Goal: Obtain resource: Download file/media

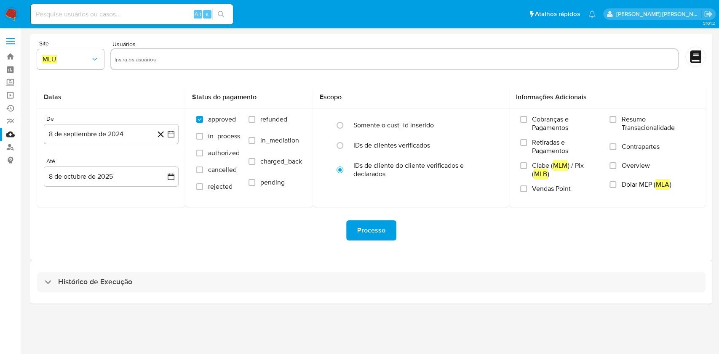
click at [376, 341] on div "3.161.2" at bounding box center [370, 191] width 681 height 315
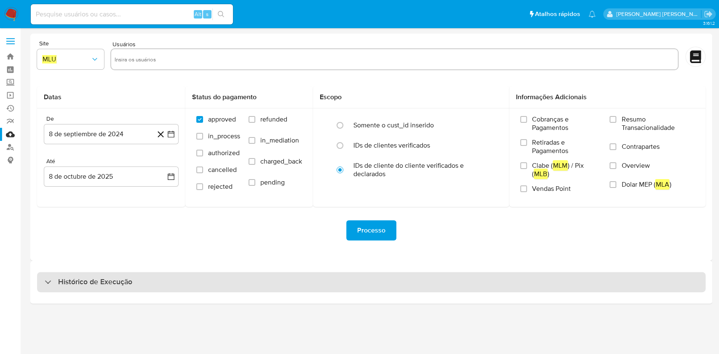
drag, startPoint x: 152, startPoint y: 275, endPoint x: 157, endPoint y: 272, distance: 5.7
click at [155, 274] on div "Histórico de Execução" at bounding box center [371, 282] width 668 height 20
select select "10"
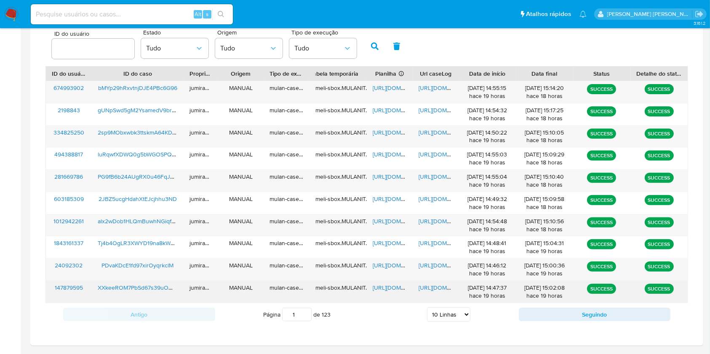
scroll to position [303, 0]
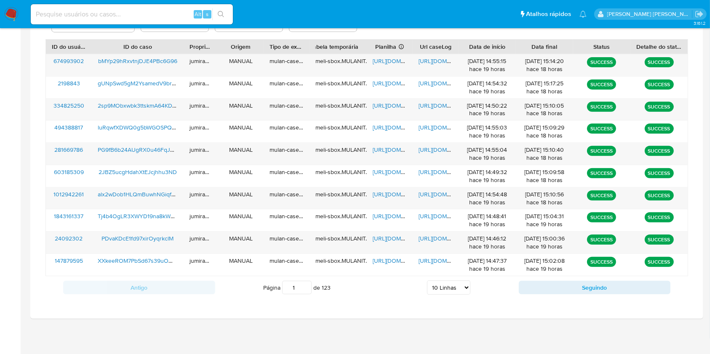
click at [580, 295] on div "Antigo Página 1 de 123 5 Linhas 10 Linhas 20 Linhas 25 Linhas 50 Linhas 100 Lin…" at bounding box center [366, 288] width 642 height 23
click at [590, 288] on button "Seguindo" at bounding box center [595, 287] width 152 height 13
type input "2"
click at [401, 58] on span "https://docs.google.com/spreadsheets/d/1MclCQhp4b3c-nT86oR99hTBlQ2ivhlIeiWOXnp9…" at bounding box center [402, 61] width 58 height 8
click at [436, 59] on span "https://docs.google.com/document/d/1y_WLvb1DxJi7FNn4E1xuCWuEIij8-pf1TczYAXX_lu4…" at bounding box center [447, 61] width 58 height 8
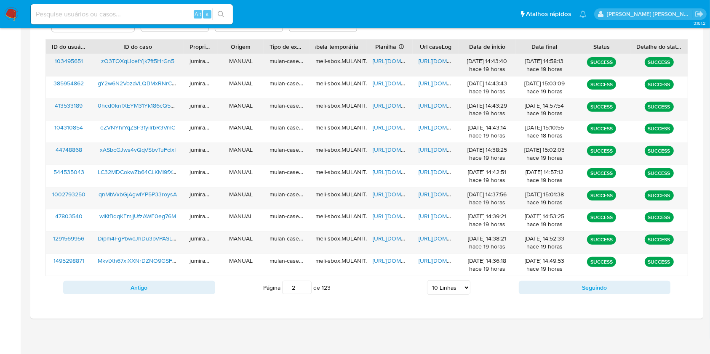
click at [149, 61] on span "zO3TOXqiJcetYjk7ft5HrGn5" at bounding box center [137, 61] width 73 height 8
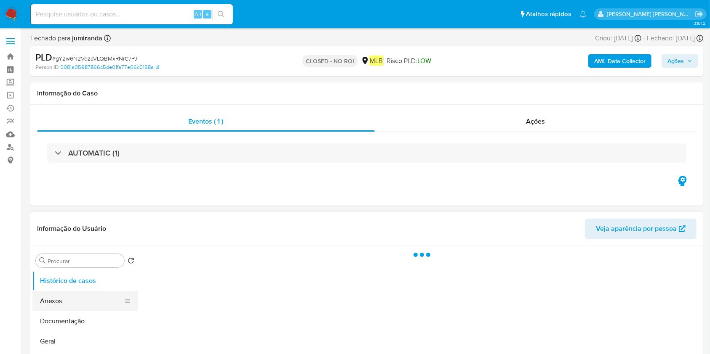
select select "10"
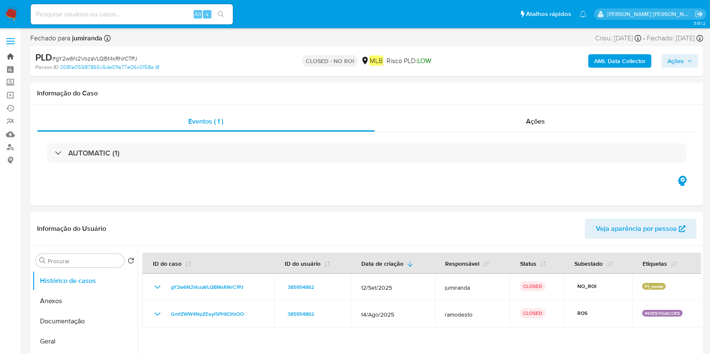
click at [12, 59] on link "Bandeja" at bounding box center [50, 56] width 100 height 13
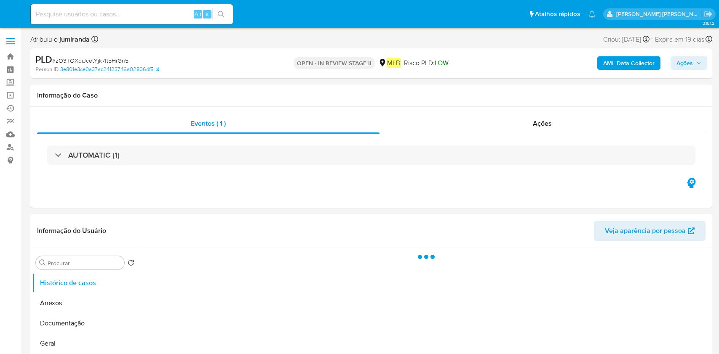
select select "10"
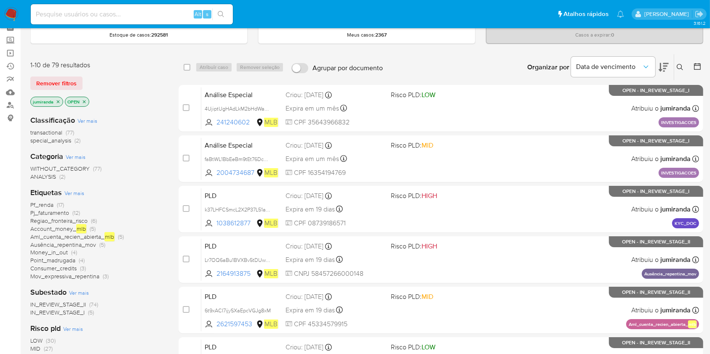
scroll to position [56, 0]
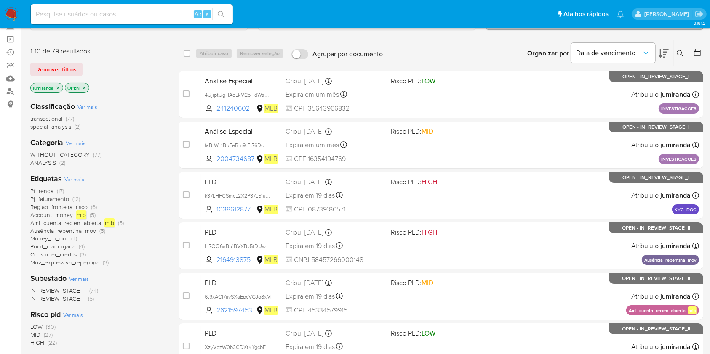
click at [66, 220] on span "Aml_cuenta_recien_abierta_ mlb" at bounding box center [72, 222] width 84 height 9
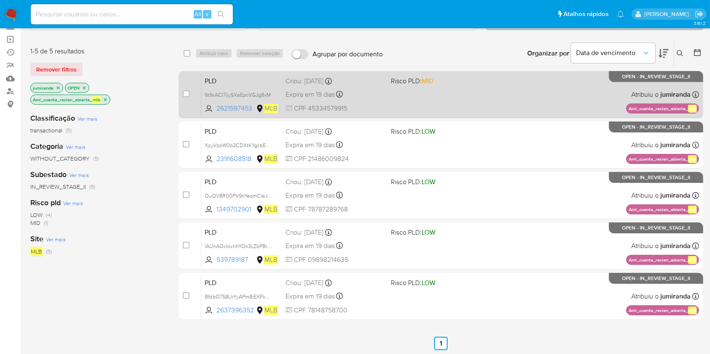
click at [485, 96] on div "PLD 6t9xACI7ijySXaEpcVGJg8xM 2621597453 MLB Risco PLD: MID Criou: 12/09/2025 Cr…" at bounding box center [450, 94] width 498 height 43
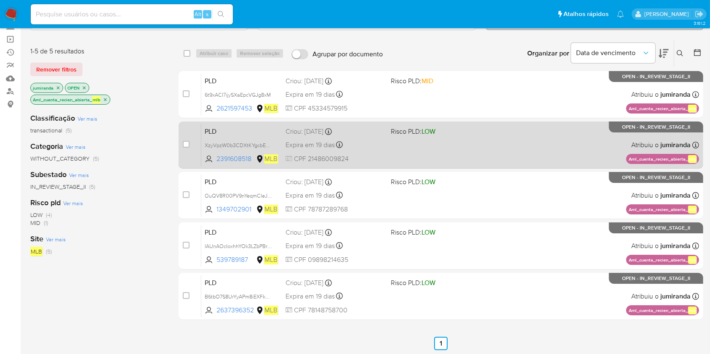
click at [499, 130] on div "PLD XzyVpzW0b3CDXtKYgcbEOcqW 2391608518 MLB Risco PLD: LOW Criou: 12/09/2025 Cr…" at bounding box center [450, 145] width 498 height 43
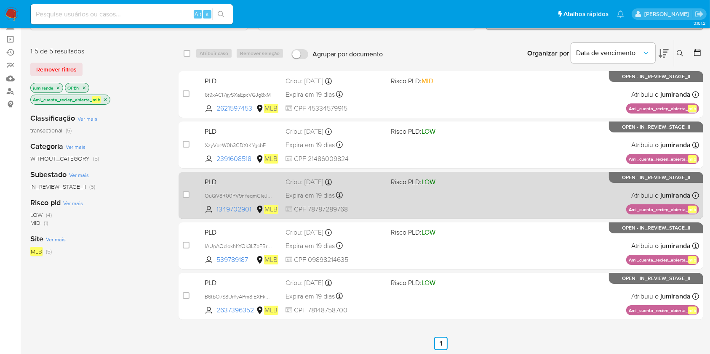
click at [506, 185] on div "PLD OuQV8R00PV9nYeqmCIeJbmki 1349702901 MLB Risco PLD: LOW Criou: 12/09/2025 Cr…" at bounding box center [450, 195] width 498 height 43
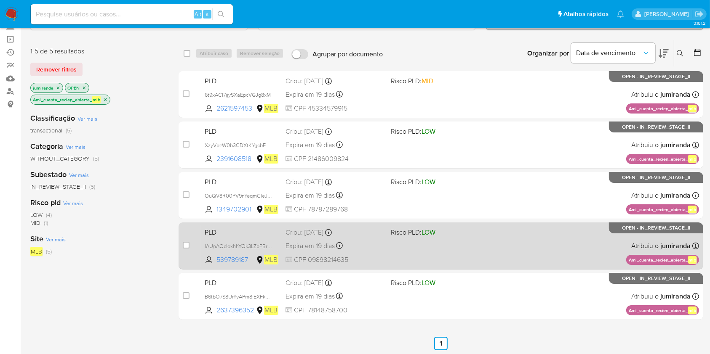
click at [508, 240] on div "PLD IAUnAOcIoxhhYOk3LZbPBrFo 539789187 MLB Risco PLD: LOW Criou: 12/09/2025 Cri…" at bounding box center [450, 246] width 498 height 43
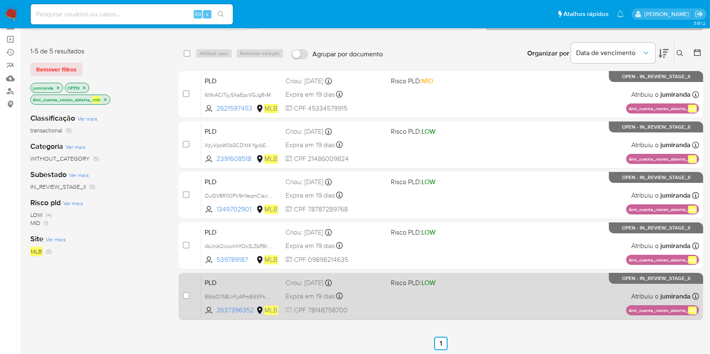
click at [509, 284] on div "PLD B6tbO7S8UrYyAPm8iEXFkQze 2637396352 MLB Risco PLD: LOW Criou: 12/09/2025 Cr…" at bounding box center [450, 296] width 498 height 43
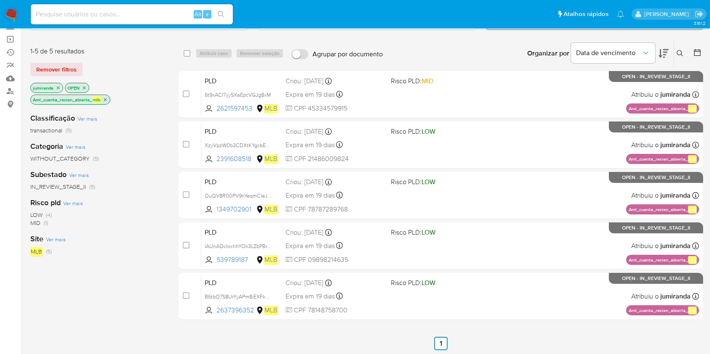
click at [105, 98] on icon "close-filter" at bounding box center [105, 99] width 5 height 5
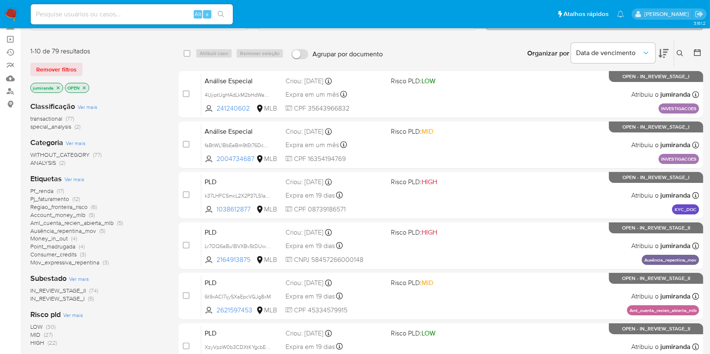
click at [61, 236] on span "Money_in_out" at bounding box center [48, 238] width 37 height 8
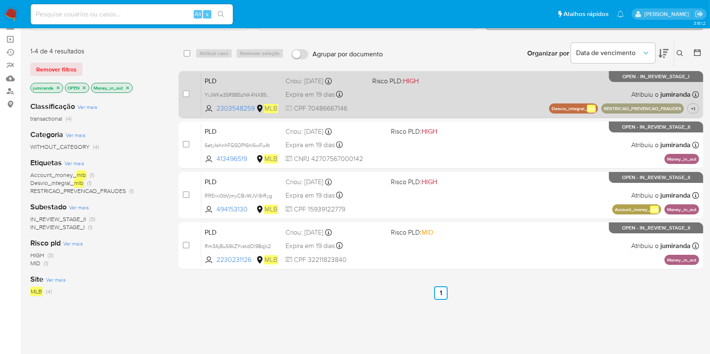
click at [389, 109] on div "PLD YiJWKe3SR885zNK4NX85zgPU 2303548259 MLB Risco PLD: HIGH Criou: 12/09/2025 C…" at bounding box center [450, 94] width 498 height 43
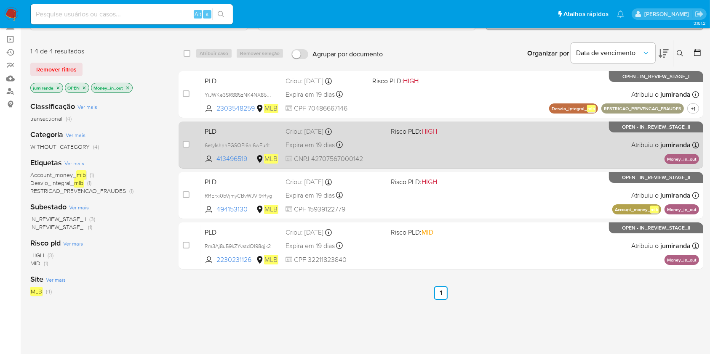
click at [378, 149] on div "Expira em 19 dias Expira em 27/10/2025 00:12:28" at bounding box center [334, 144] width 98 height 11
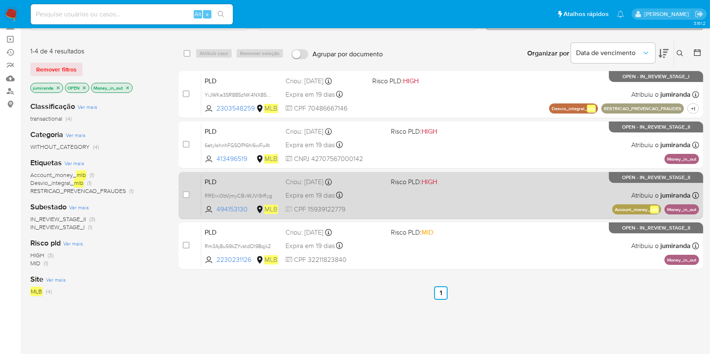
click at [370, 189] on div "PLD RRErxi0bVjmyCBvWJVi9rRyg 494153130 MLB Risco PLD: HIGH Criou: 12/09/2025 Cr…" at bounding box center [450, 195] width 498 height 43
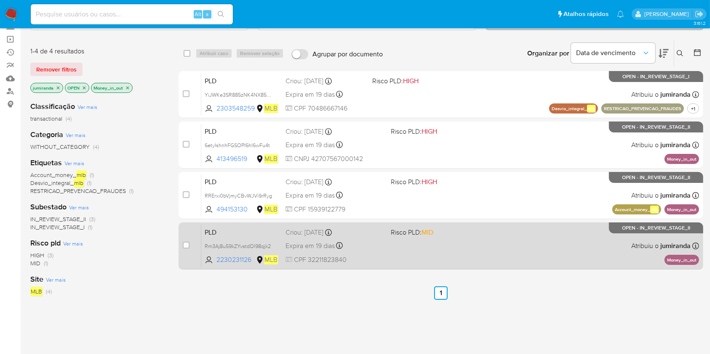
click at [370, 234] on div "Criou: 12/09/2025 Criou: 12/09/2025 00:11:15" at bounding box center [334, 232] width 98 height 9
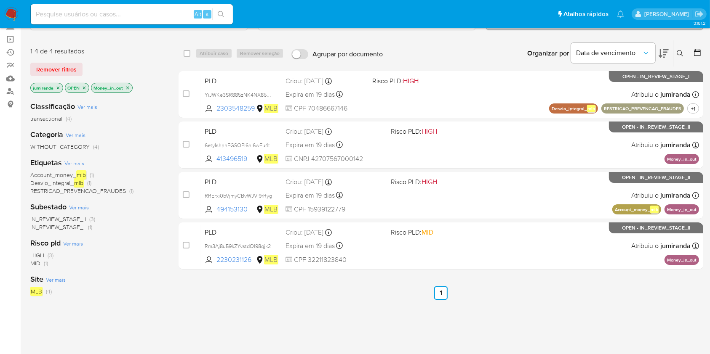
click at [130, 18] on input at bounding box center [132, 14] width 202 height 11
paste input "2697550987"
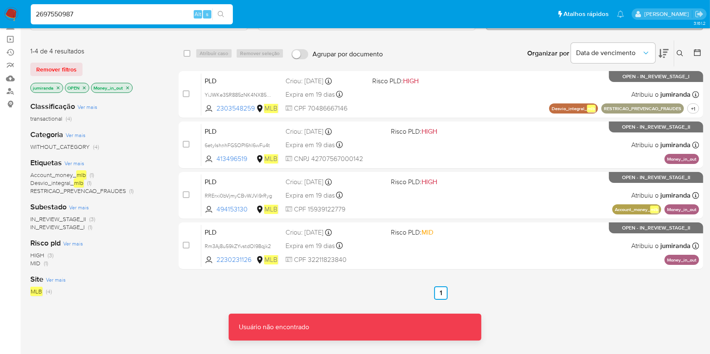
click at [113, 12] on input "2697550987" at bounding box center [132, 14] width 202 height 11
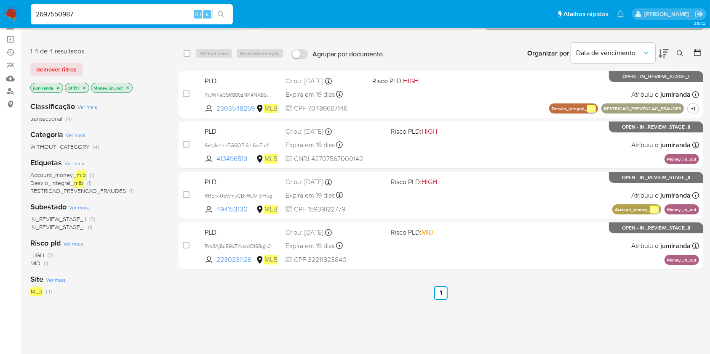
type input "2697550987"
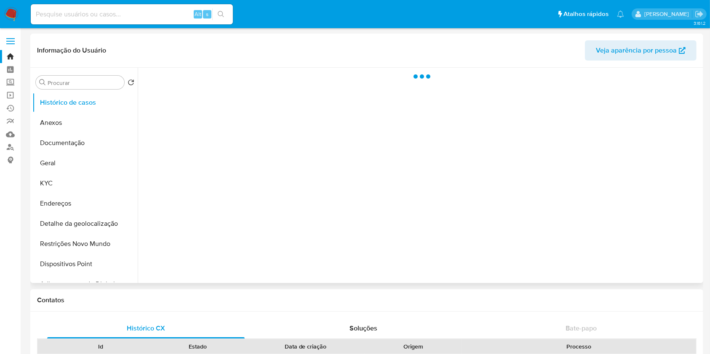
select select "10"
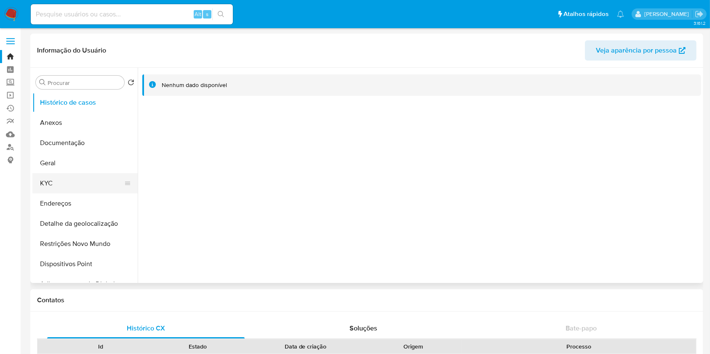
click at [50, 184] on button "KYC" at bounding box center [81, 183] width 98 height 20
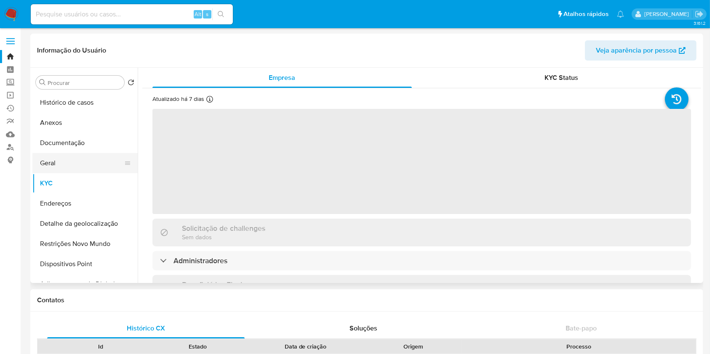
click at [73, 162] on button "Geral" at bounding box center [81, 163] width 98 height 20
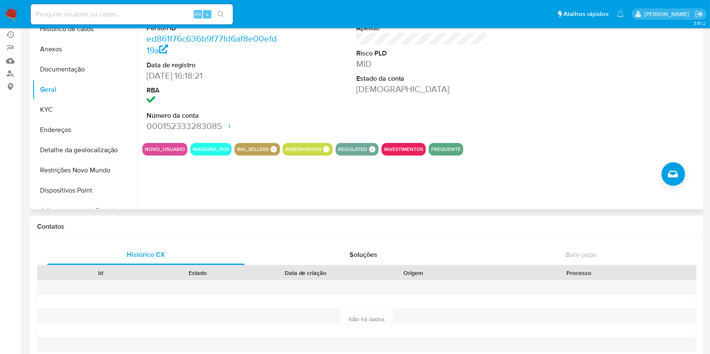
scroll to position [56, 0]
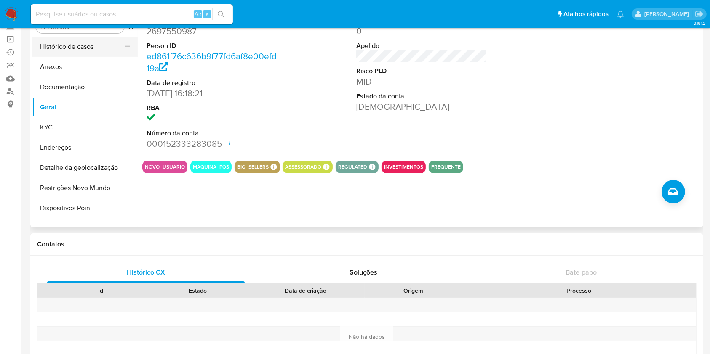
click at [88, 49] on button "Histórico de casos" at bounding box center [81, 47] width 98 height 20
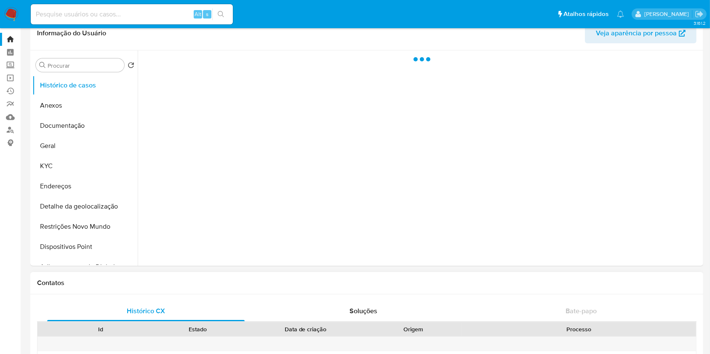
scroll to position [0, 0]
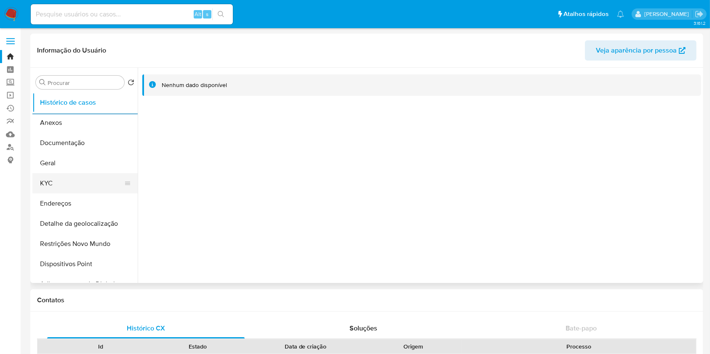
click at [61, 187] on button "KYC" at bounding box center [81, 183] width 98 height 20
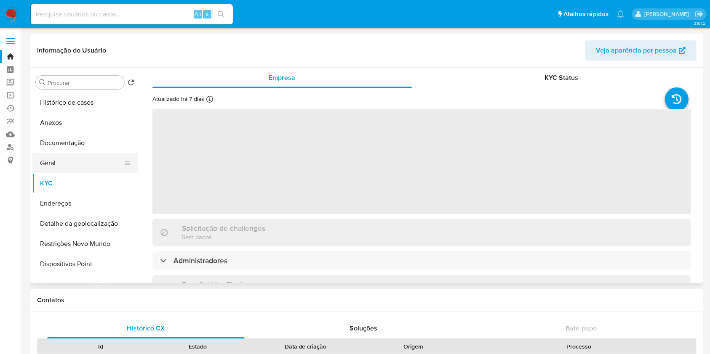
click at [72, 167] on button "Geral" at bounding box center [81, 163] width 98 height 20
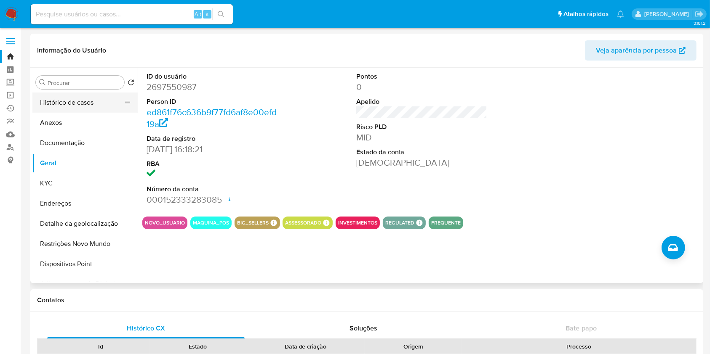
click at [106, 101] on button "Histórico de casos" at bounding box center [81, 103] width 98 height 20
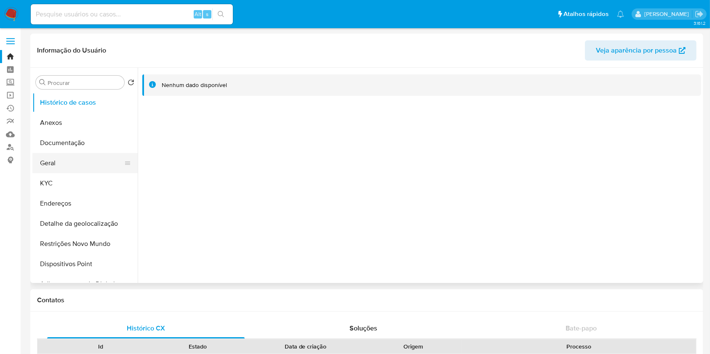
click at [45, 165] on button "Geral" at bounding box center [81, 163] width 98 height 20
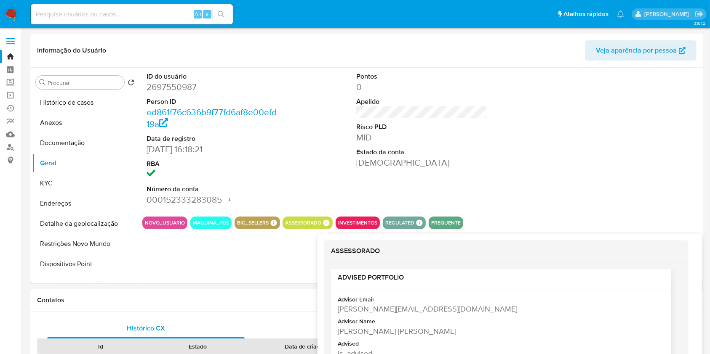
scroll to position [13, 0]
click at [363, 325] on div "Geraldo Da Costa Leal Neto" at bounding box center [500, 329] width 325 height 11
copy div "Geraldo Da Costa Leal Neto"
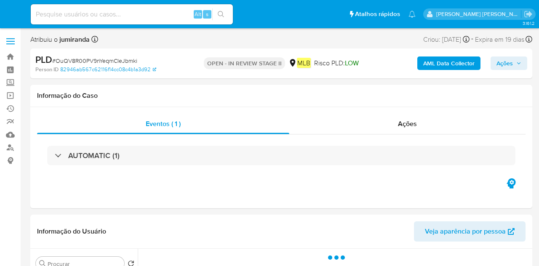
select select "10"
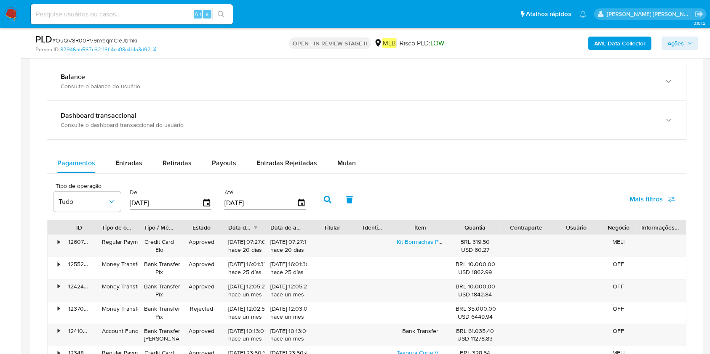
scroll to position [617, 0]
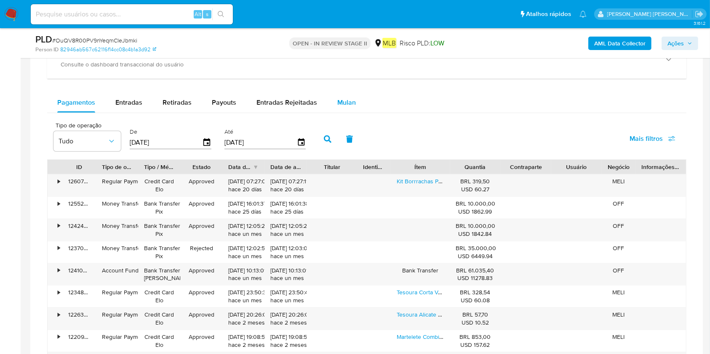
click at [347, 101] on span "Mulan" at bounding box center [346, 103] width 19 height 10
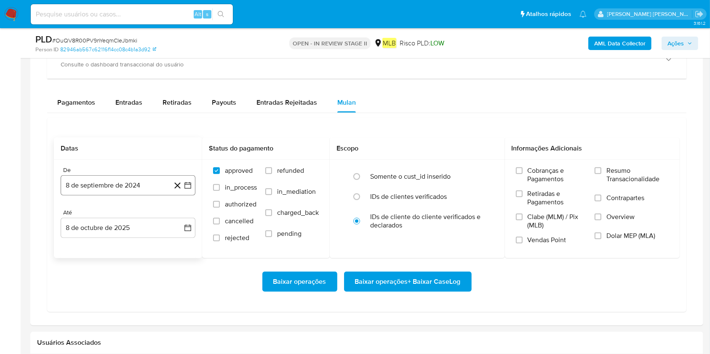
click at [143, 186] on button "8 de septiembre de 2024" at bounding box center [128, 186] width 135 height 20
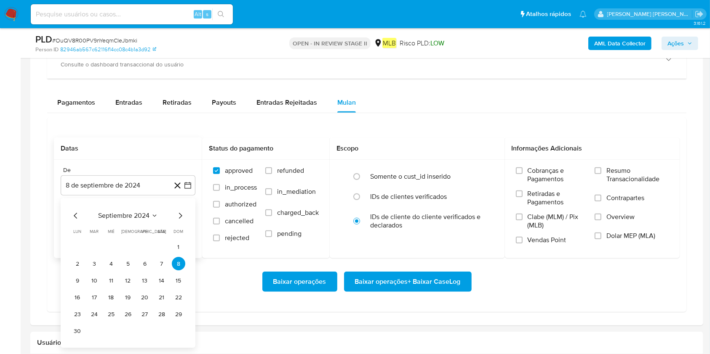
click at [127, 216] on span "septiembre 2024" at bounding box center [123, 216] width 51 height 8
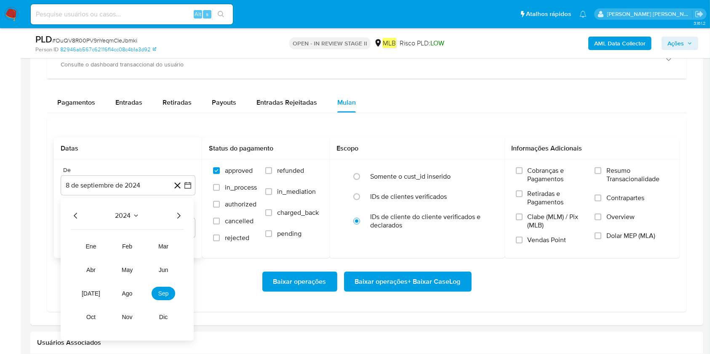
click at [176, 215] on icon "Año siguiente" at bounding box center [178, 216] width 10 height 10
click at [130, 265] on span "ago" at bounding box center [127, 294] width 11 height 7
click at [145, 247] on button "1" at bounding box center [144, 247] width 13 height 13
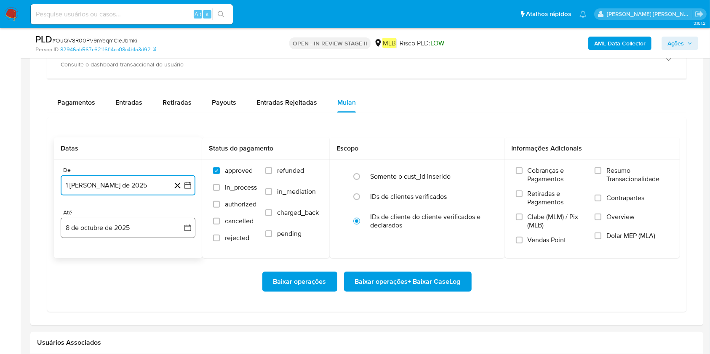
click at [147, 221] on button "8 de octubre de 2025" at bounding box center [128, 228] width 135 height 20
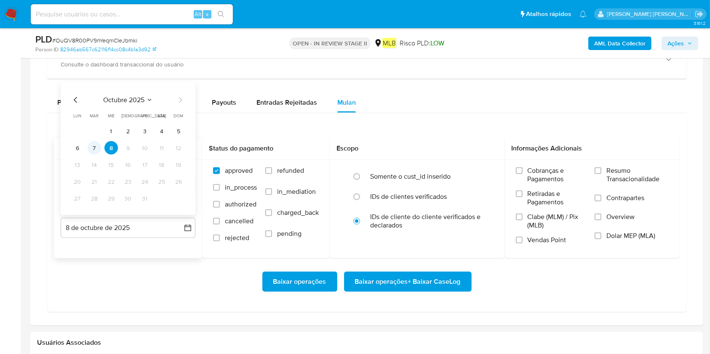
click at [93, 149] on button "7" at bounding box center [94, 147] width 13 height 13
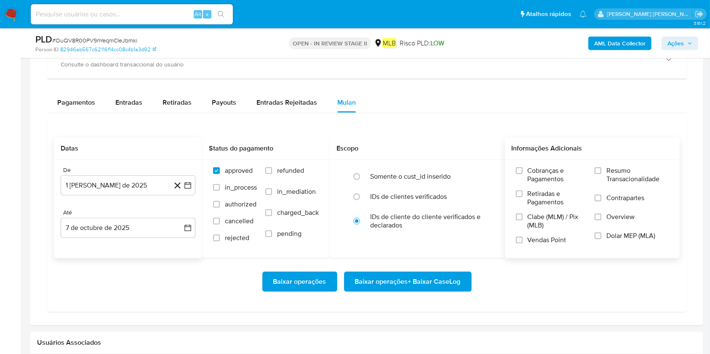
click at [538, 170] on span "Resumo Transacionalidade" at bounding box center [637, 175] width 62 height 17
click at [538, 170] on input "Resumo Transacionalidade" at bounding box center [597, 171] width 7 height 7
click at [402, 265] on span "Baixar operações + Baixar CaseLog" at bounding box center [408, 282] width 106 height 19
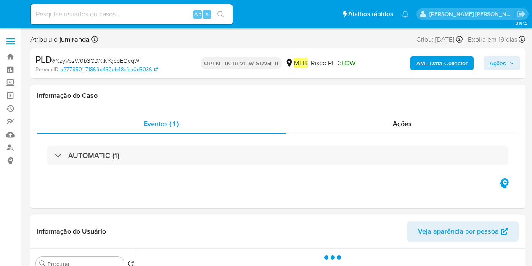
select select "10"
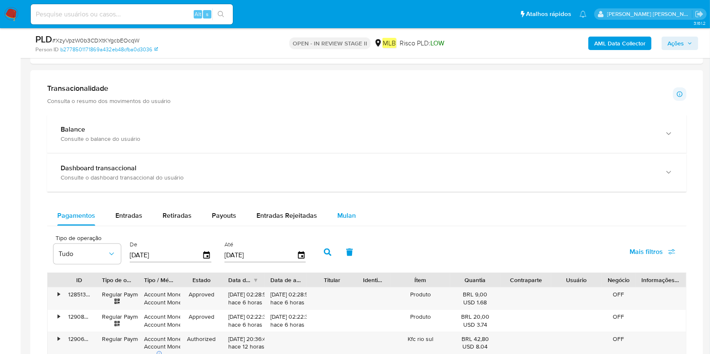
click at [353, 218] on button "Mulan" at bounding box center [346, 216] width 39 height 20
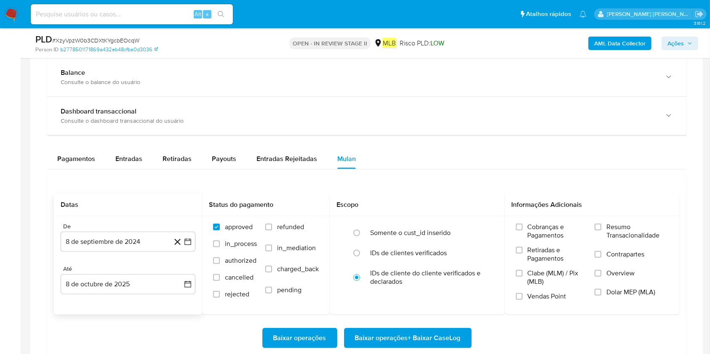
scroll to position [673, 0]
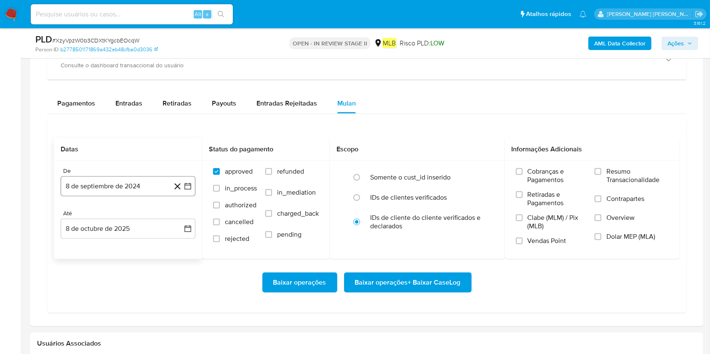
click at [120, 195] on div "De 8 de septiembre de 2024 [DATE] Até 8 de octubre de 2025 [DATE]" at bounding box center [128, 210] width 148 height 98
click at [132, 180] on button "8 de septiembre de 2024" at bounding box center [128, 186] width 135 height 20
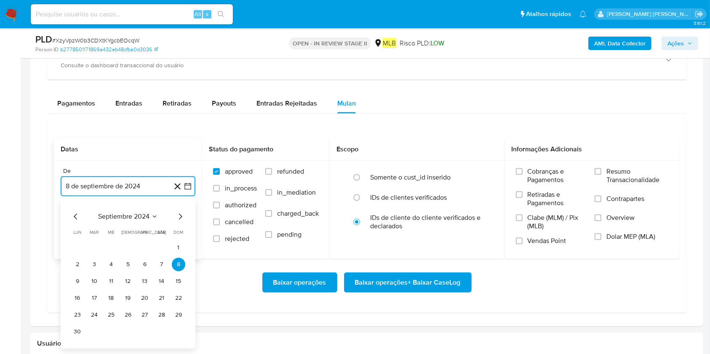
drag, startPoint x: 128, startPoint y: 217, endPoint x: 195, endPoint y: 216, distance: 66.9
click at [128, 217] on span "septiembre 2024" at bounding box center [123, 217] width 51 height 8
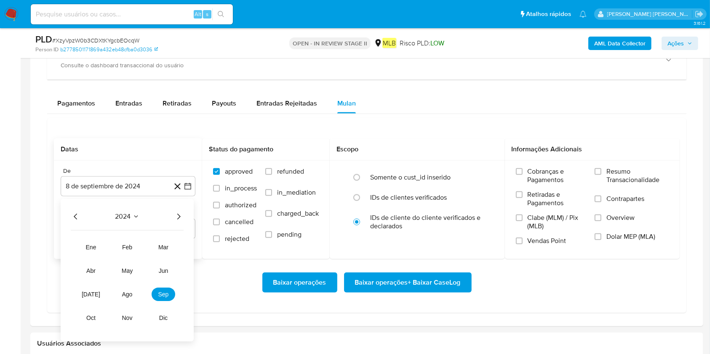
drag, startPoint x: 173, startPoint y: 217, endPoint x: 177, endPoint y: 213, distance: 6.0
click at [174, 216] on icon "Año siguiente" at bounding box center [178, 217] width 10 height 10
click at [125, 265] on span "ago" at bounding box center [127, 294] width 11 height 7
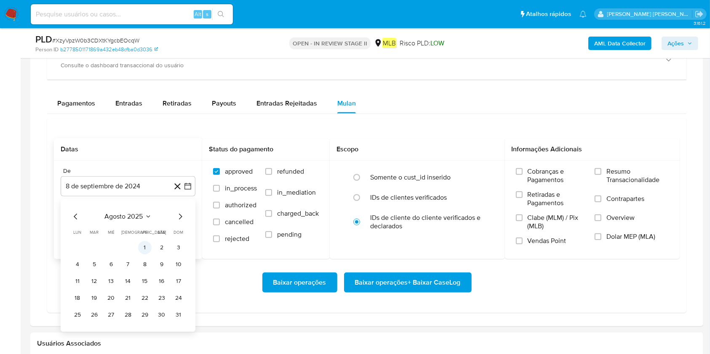
click at [147, 248] on button "1" at bounding box center [144, 247] width 13 height 13
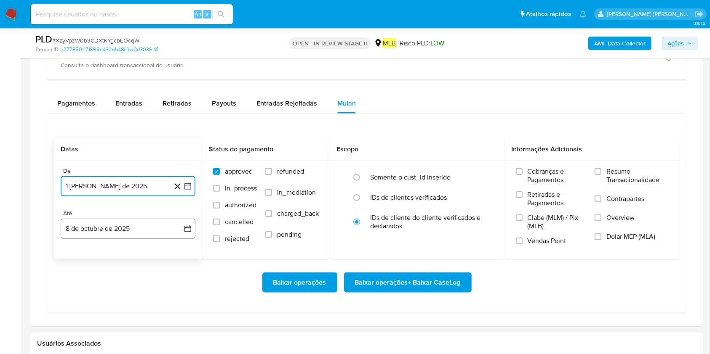
click at [155, 229] on button "8 de octubre de 2025" at bounding box center [128, 229] width 135 height 20
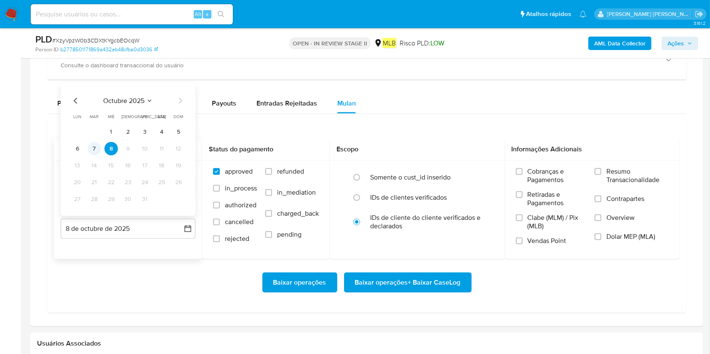
click at [100, 145] on button "7" at bounding box center [94, 148] width 13 height 13
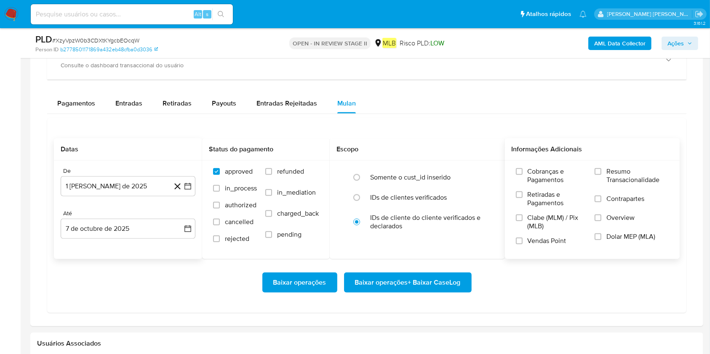
click at [532, 175] on span "Resumo Transacionalidade" at bounding box center [637, 176] width 62 height 17
click at [532, 175] on input "Resumo Transacionalidade" at bounding box center [597, 171] width 7 height 7
click at [418, 265] on span "Baixar operações + Baixar CaseLog" at bounding box center [408, 283] width 106 height 19
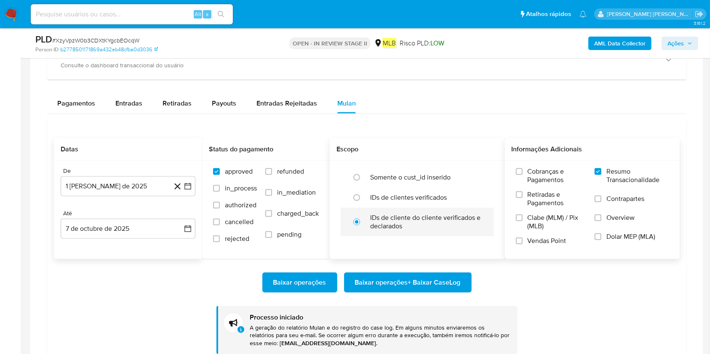
scroll to position [729, 0]
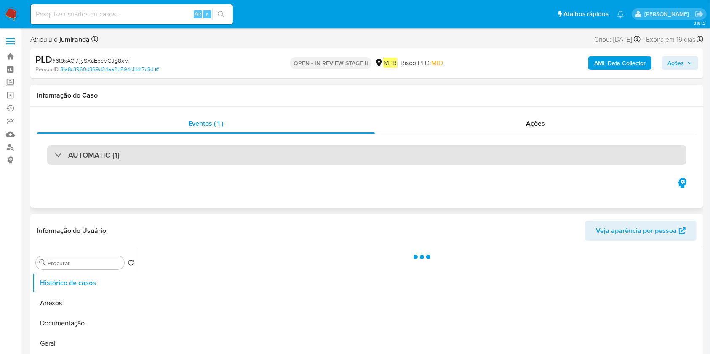
select select "10"
click at [517, 157] on div "AUTOMATIC (1)" at bounding box center [366, 155] width 639 height 19
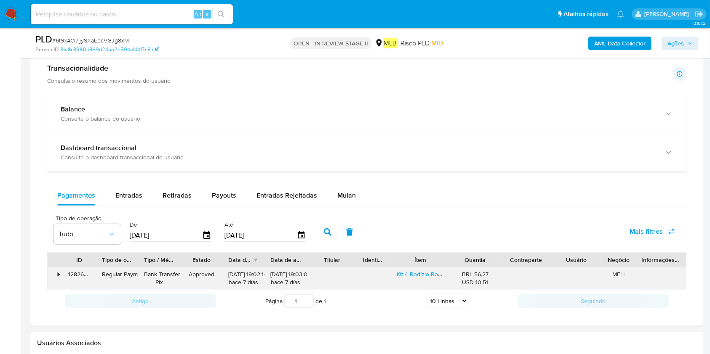
scroll to position [842, 0]
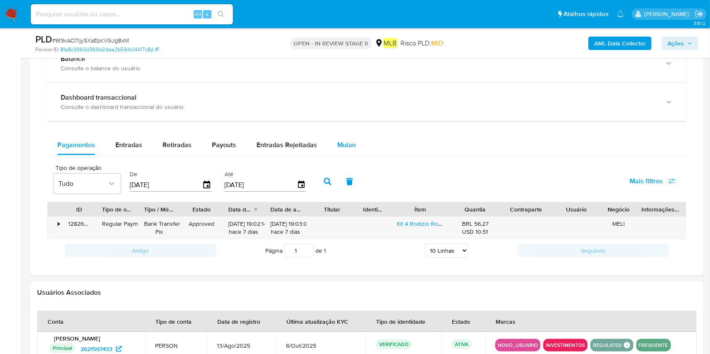
click at [341, 143] on span "Mulan" at bounding box center [346, 145] width 19 height 10
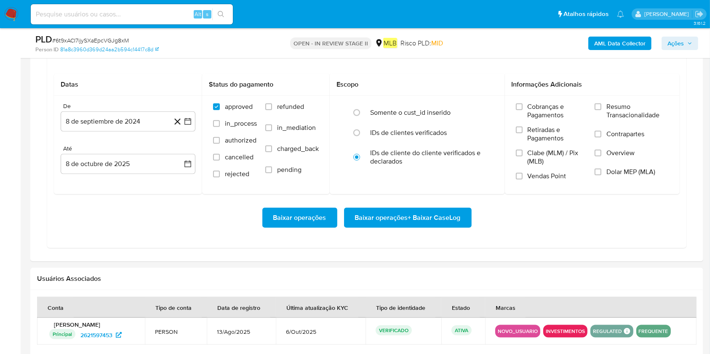
scroll to position [898, 0]
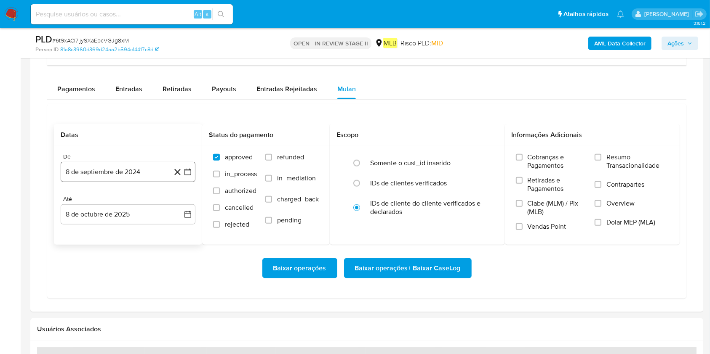
click at [126, 167] on button "8 de septiembre de 2024" at bounding box center [128, 172] width 135 height 20
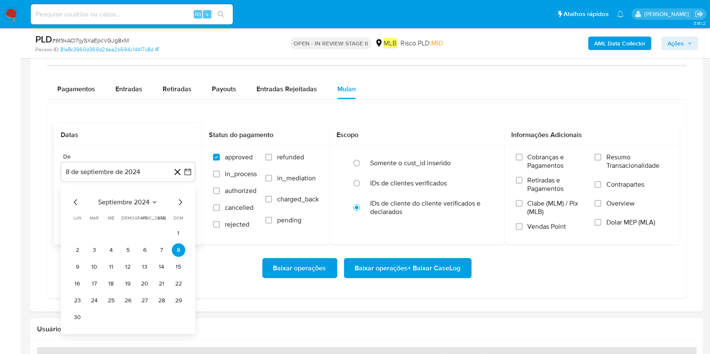
click at [128, 200] on span "septiembre 2024" at bounding box center [123, 202] width 51 height 8
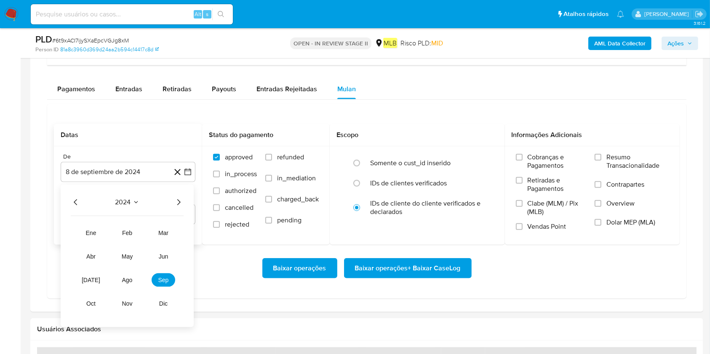
click at [182, 201] on icon "Año siguiente" at bounding box center [178, 202] width 10 height 10
click at [136, 279] on button "ago" at bounding box center [127, 280] width 24 height 13
click at [143, 232] on button "1" at bounding box center [144, 233] width 13 height 13
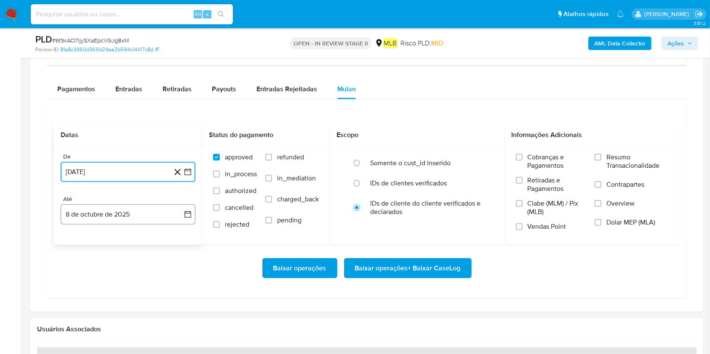
click at [145, 218] on button "8 de octubre de 2025" at bounding box center [128, 215] width 135 height 20
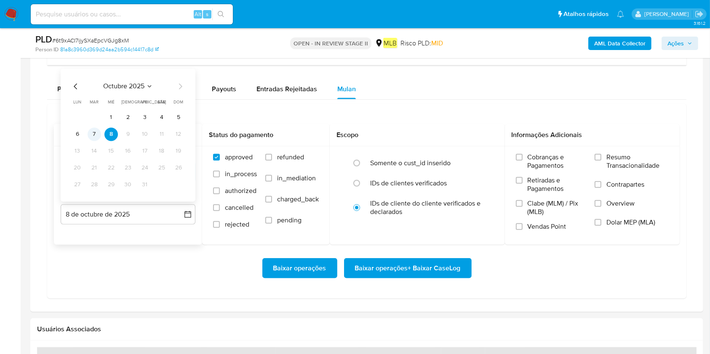
click at [98, 131] on button "7" at bounding box center [94, 134] width 13 height 13
click at [611, 163] on span "Resumo Transacionalidade" at bounding box center [637, 161] width 62 height 17
click at [601, 161] on input "Resumo Transacionalidade" at bounding box center [597, 157] width 7 height 7
click at [446, 268] on span "Baixar operações + Baixar CaseLog" at bounding box center [408, 268] width 106 height 19
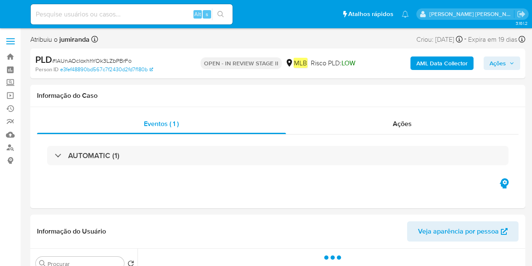
select select "10"
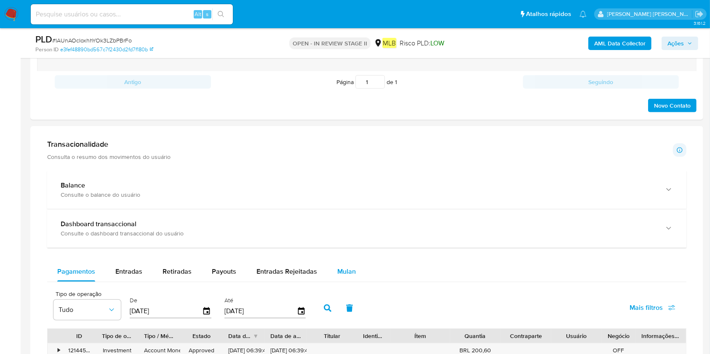
click at [340, 265] on div "Mulan" at bounding box center [346, 272] width 19 height 20
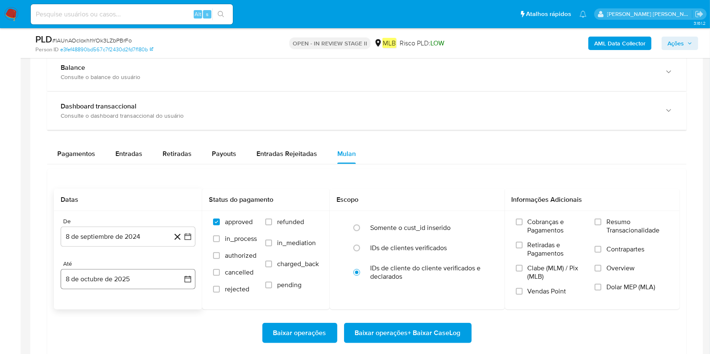
scroll to position [673, 0]
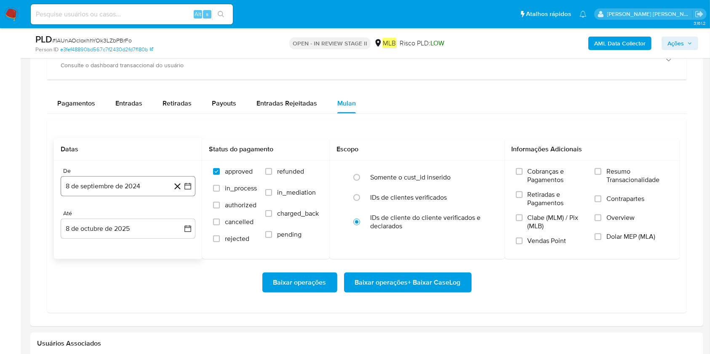
click at [103, 184] on button "8 de septiembre de 2024" at bounding box center [128, 186] width 135 height 20
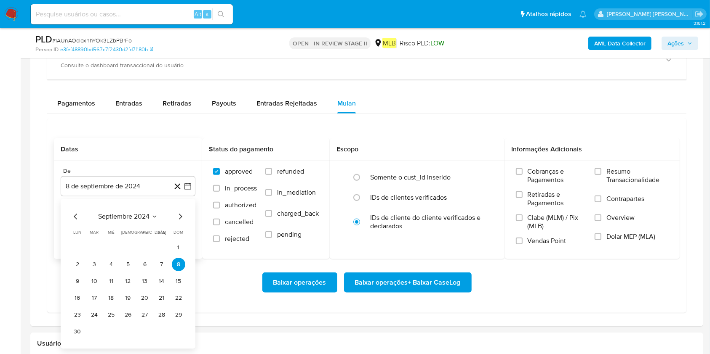
click at [125, 213] on span "septiembre 2024" at bounding box center [123, 217] width 51 height 8
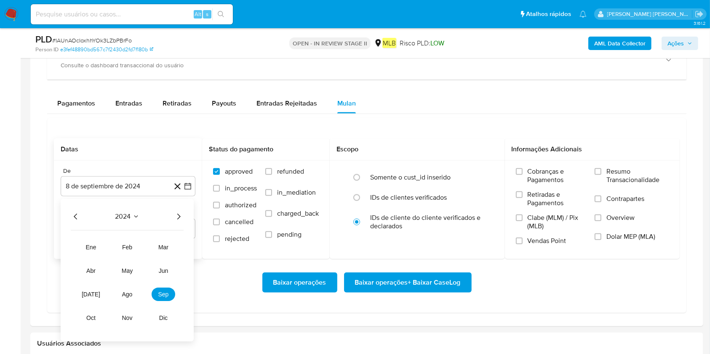
click at [175, 217] on icon "Año siguiente" at bounding box center [178, 217] width 10 height 10
click at [133, 265] on button "ago" at bounding box center [127, 294] width 24 height 13
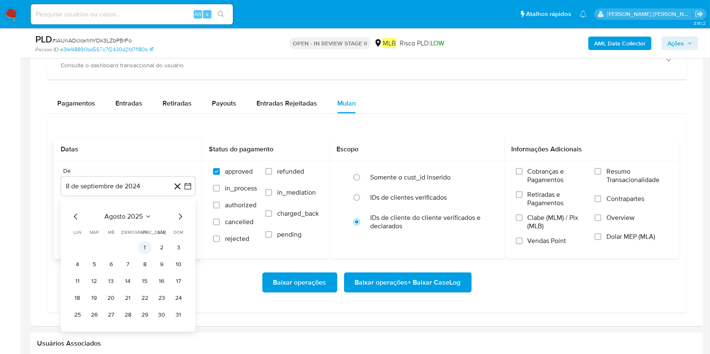
click at [147, 246] on button "1" at bounding box center [144, 247] width 13 height 13
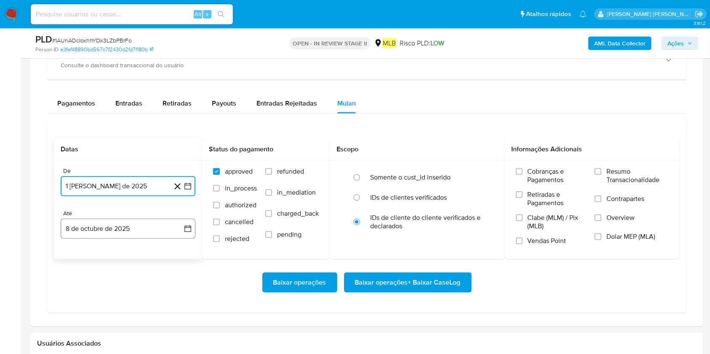
click at [142, 229] on button "8 de octubre de 2025" at bounding box center [128, 229] width 135 height 20
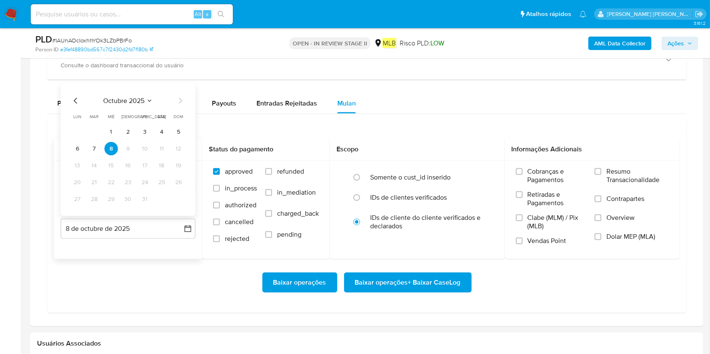
drag, startPoint x: 89, startPoint y: 150, endPoint x: 108, endPoint y: 150, distance: 18.5
click at [89, 152] on button "7" at bounding box center [94, 148] width 13 height 13
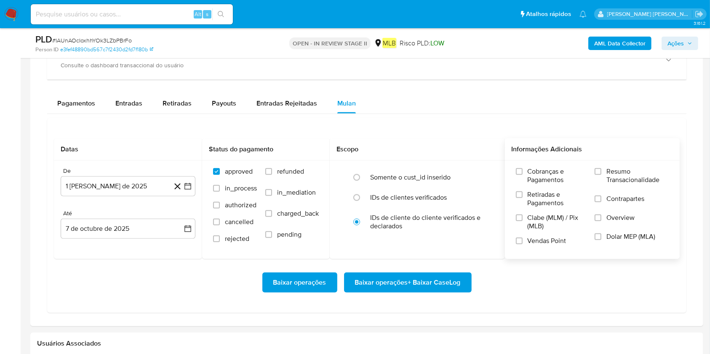
click at [532, 172] on span "Resumo Transacionalidade" at bounding box center [637, 176] width 62 height 17
click at [532, 172] on input "Resumo Transacionalidade" at bounding box center [597, 171] width 7 height 7
click at [411, 265] on span "Baixar operações + Baixar CaseLog" at bounding box center [408, 283] width 106 height 19
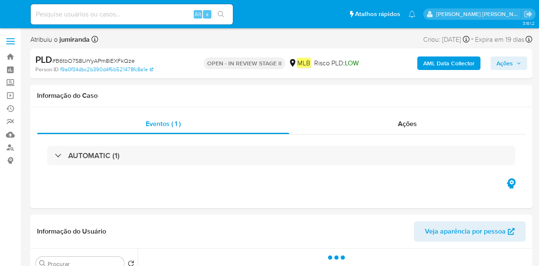
select select "10"
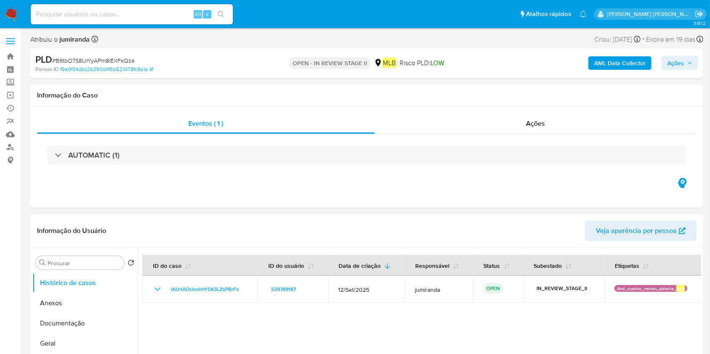
scroll to position [112, 0]
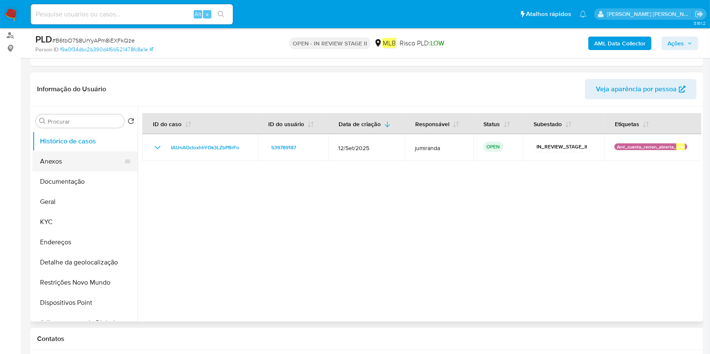
click at [80, 153] on button "Anexos" at bounding box center [81, 162] width 98 height 20
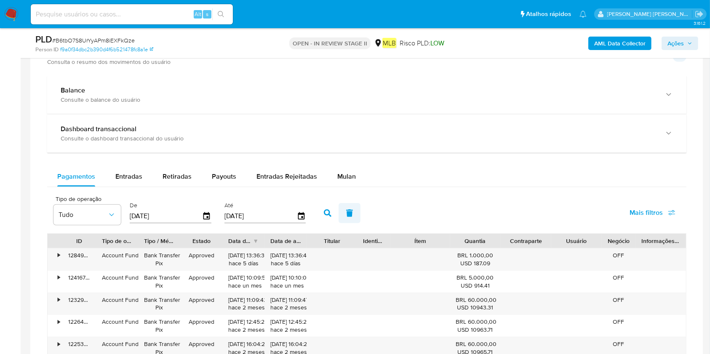
scroll to position [617, 0]
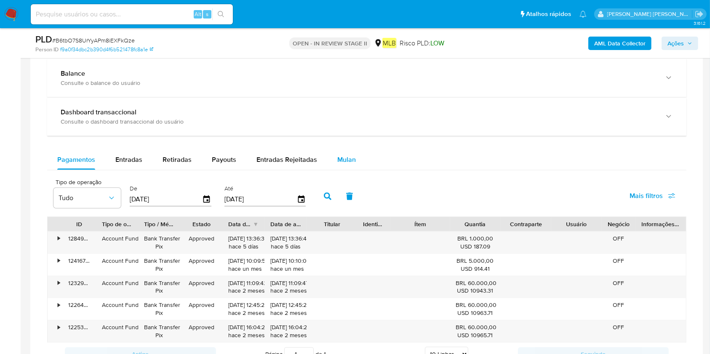
click at [346, 169] on div "Mulan" at bounding box center [346, 160] width 19 height 20
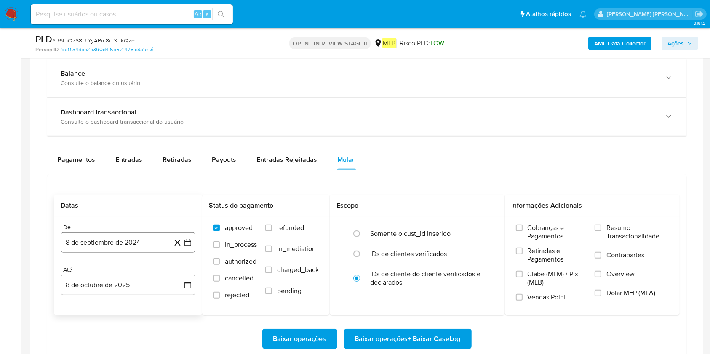
click at [142, 240] on button "8 de septiembre de 2024" at bounding box center [128, 243] width 135 height 20
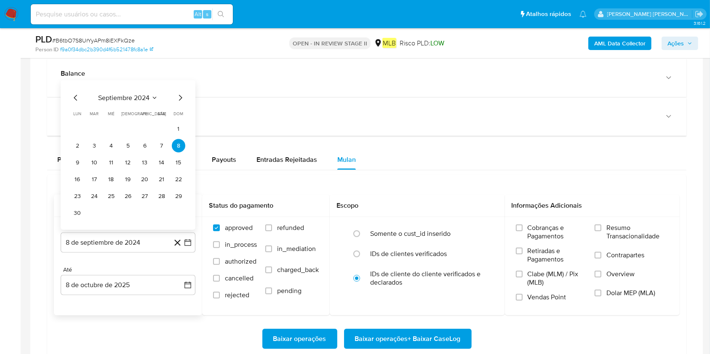
click at [115, 94] on span "septiembre 2024" at bounding box center [123, 98] width 51 height 8
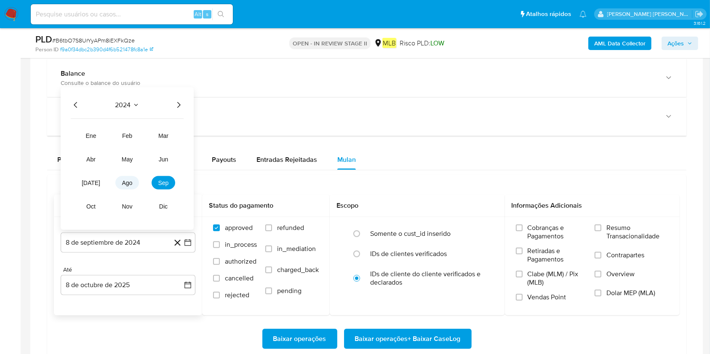
click at [125, 182] on span "ago" at bounding box center [127, 183] width 11 height 7
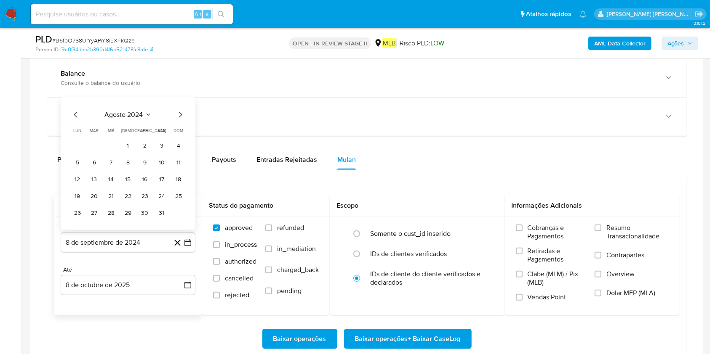
click at [181, 114] on icon "Mes siguiente" at bounding box center [180, 115] width 10 height 10
click at [148, 94] on span "septiembre 2024" at bounding box center [123, 98] width 51 height 8
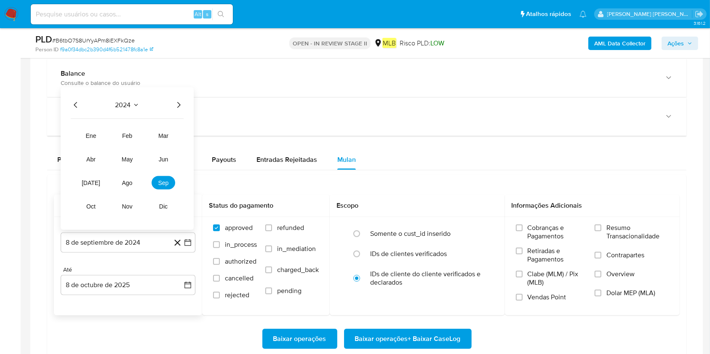
click at [183, 103] on icon "Año siguiente" at bounding box center [178, 105] width 10 height 10
click at [128, 185] on span "ago" at bounding box center [127, 183] width 11 height 7
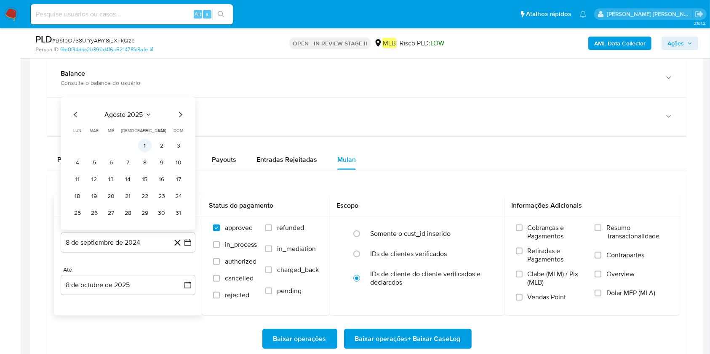
click at [145, 145] on button "1" at bounding box center [144, 145] width 13 height 13
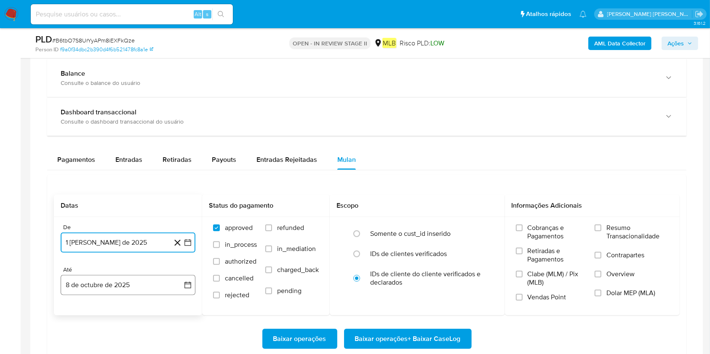
click at [130, 265] on button "8 de octubre de 2025" at bounding box center [128, 285] width 135 height 20
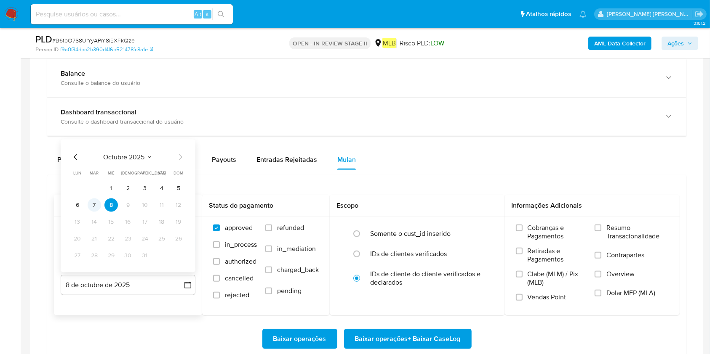
click at [95, 203] on button "7" at bounding box center [94, 205] width 13 height 13
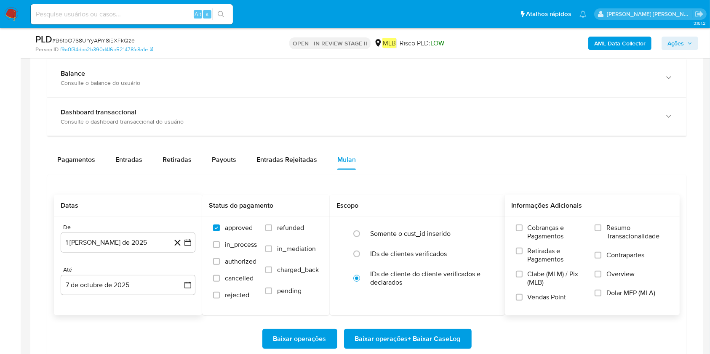
click at [538, 229] on span "Resumo Transacionalidade" at bounding box center [637, 232] width 62 height 17
click at [538, 229] on input "Resumo Transacionalidade" at bounding box center [597, 228] width 7 height 7
click at [383, 265] on span "Baixar operações + Baixar CaseLog" at bounding box center [408, 339] width 106 height 19
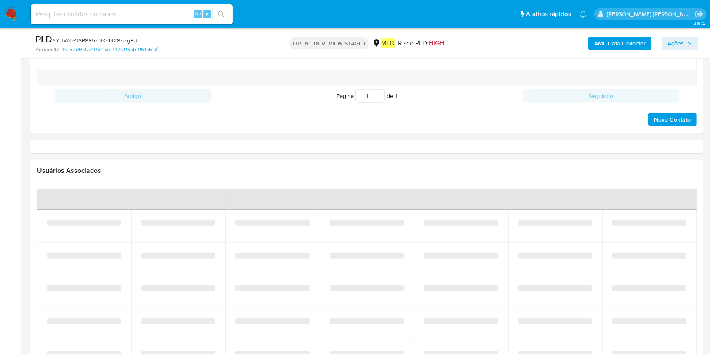
select select "10"
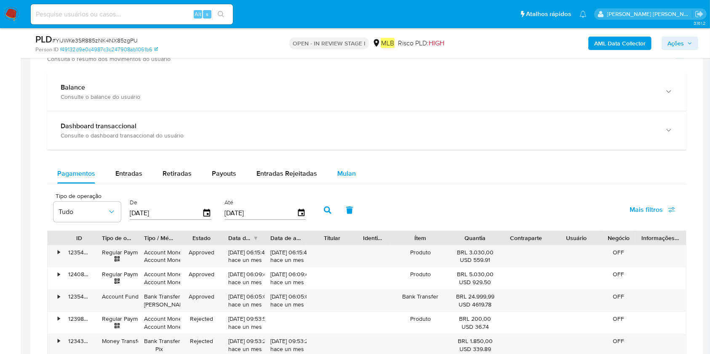
click at [343, 169] on span "Mulan" at bounding box center [346, 174] width 19 height 10
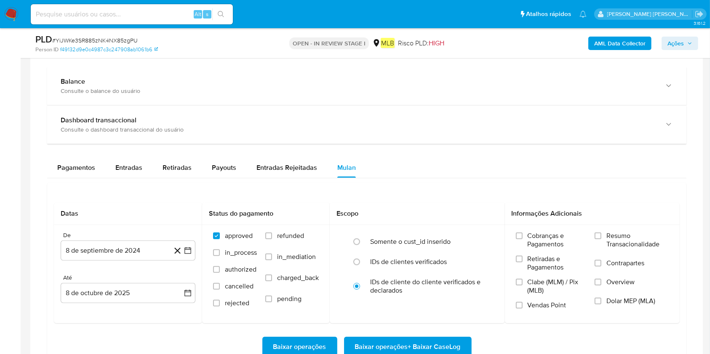
scroll to position [729, 0]
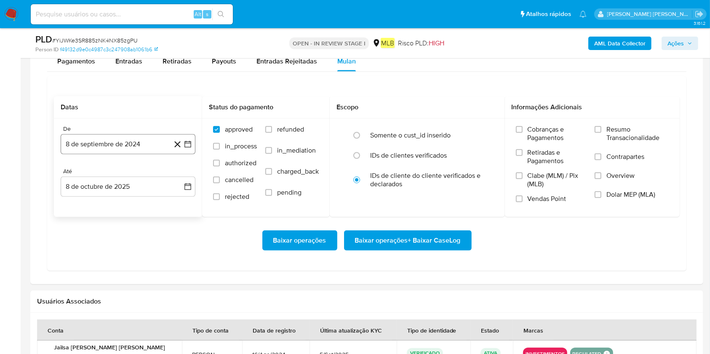
click at [154, 152] on button "8 de septiembre de 2024" at bounding box center [128, 144] width 135 height 20
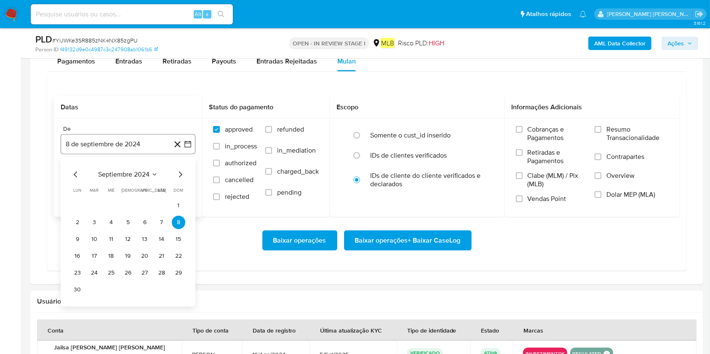
click at [157, 145] on button "8 de septiembre de 2024" at bounding box center [128, 144] width 135 height 20
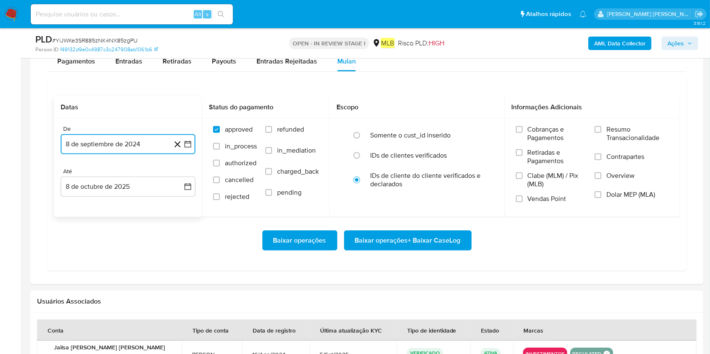
click at [157, 145] on button "8 de septiembre de 2024" at bounding box center [128, 144] width 135 height 20
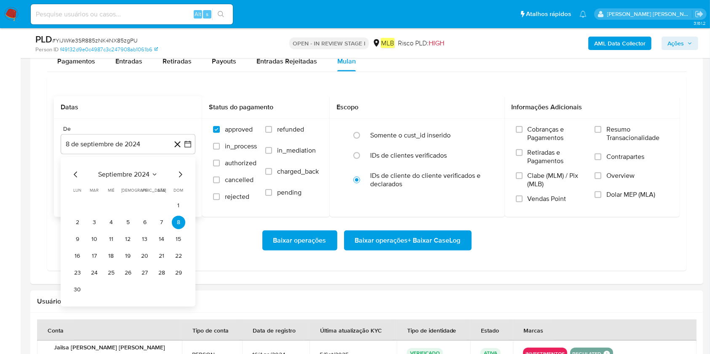
click at [145, 178] on div "septiembre 2024" at bounding box center [128, 175] width 114 height 10
click at [153, 176] on icon "Seleccionar mes y año" at bounding box center [154, 174] width 7 height 7
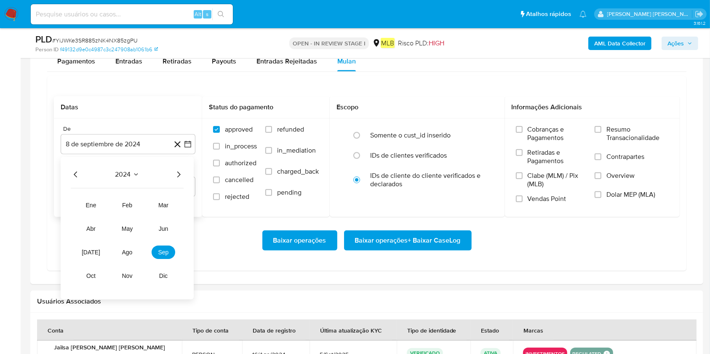
click at [181, 173] on icon "Año siguiente" at bounding box center [178, 175] width 10 height 10
click at [133, 250] on button "ago" at bounding box center [127, 252] width 24 height 13
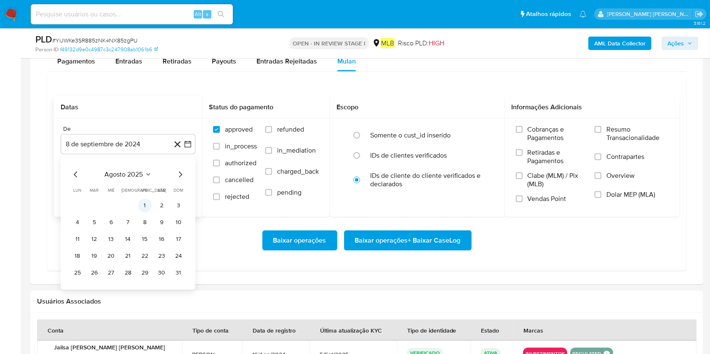
click at [147, 202] on button "1" at bounding box center [144, 205] width 13 height 13
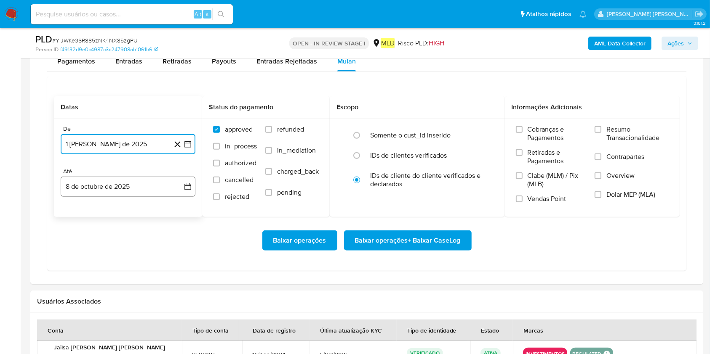
click at [143, 187] on button "8 de octubre de 2025" at bounding box center [128, 187] width 135 height 20
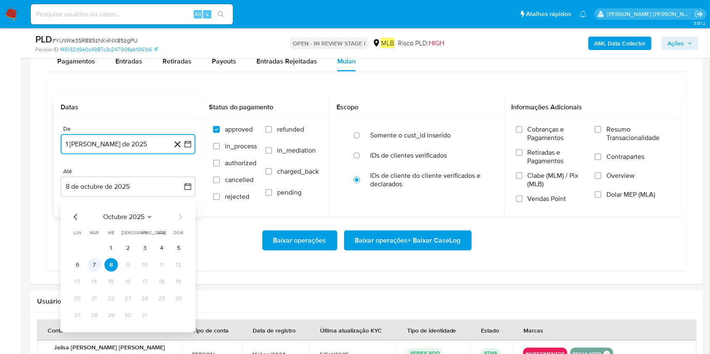
click at [92, 267] on button "7" at bounding box center [94, 264] width 13 height 13
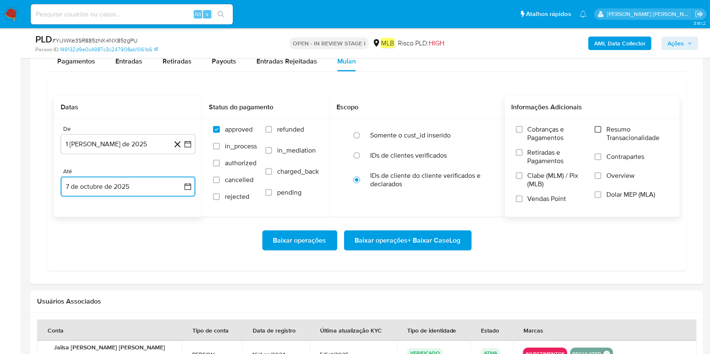
click at [598, 130] on input "Resumo Transacionalidade" at bounding box center [597, 129] width 7 height 7
click at [411, 240] on span "Baixar operações + Baixar CaseLog" at bounding box center [408, 241] width 106 height 19
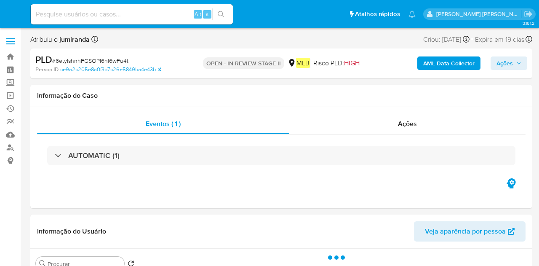
select select "10"
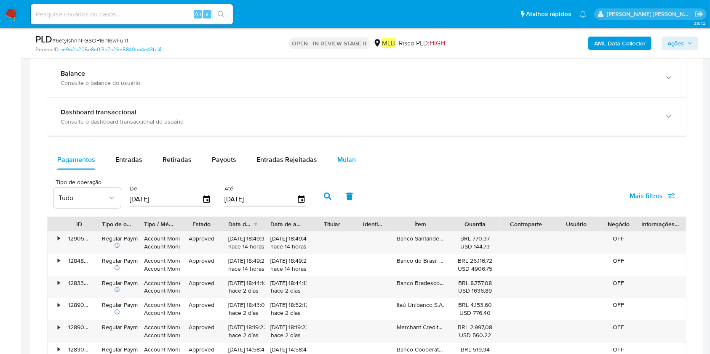
click at [347, 155] on span "Mulan" at bounding box center [346, 160] width 19 height 10
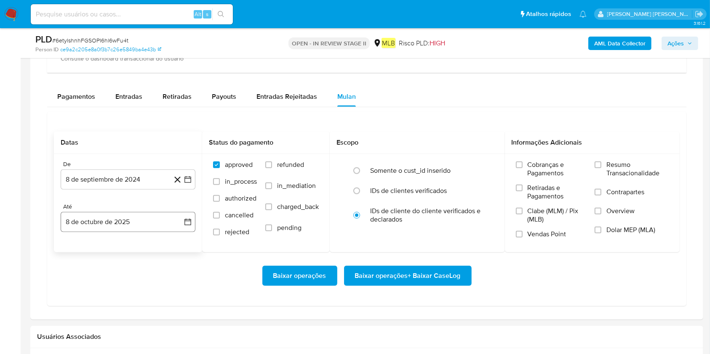
scroll to position [729, 0]
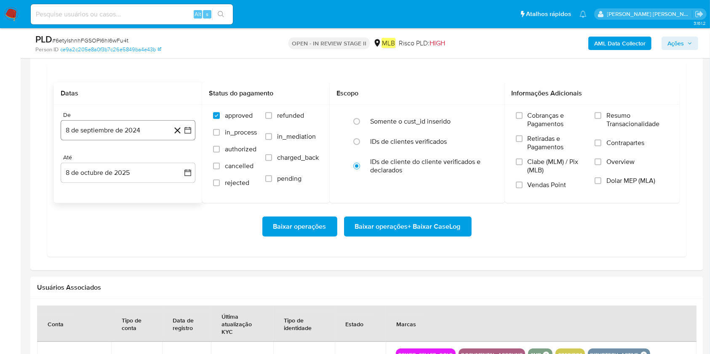
click at [125, 126] on button "8 de septiembre de 2024" at bounding box center [128, 130] width 135 height 20
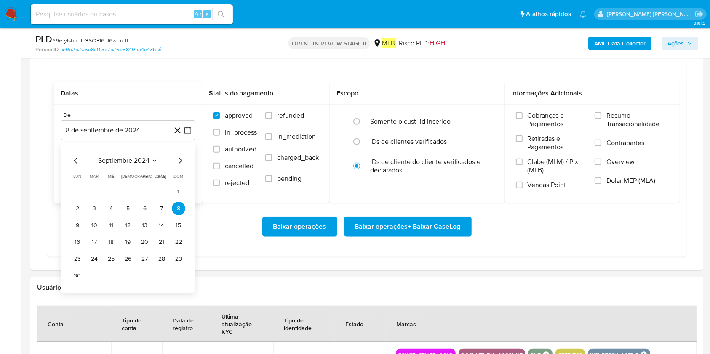
click at [130, 157] on span "septiembre 2024" at bounding box center [123, 161] width 51 height 8
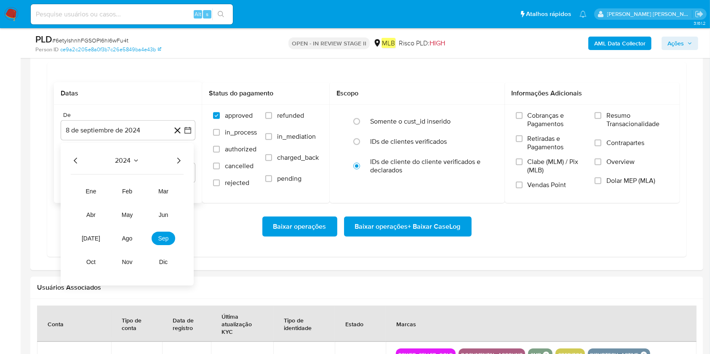
click at [173, 160] on icon "Año siguiente" at bounding box center [178, 161] width 10 height 10
click at [134, 238] on button "ago" at bounding box center [127, 238] width 24 height 13
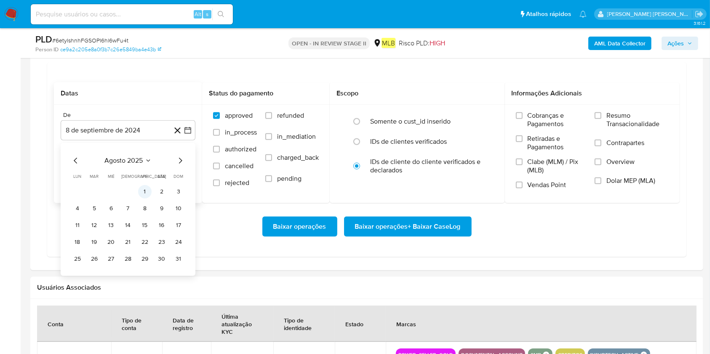
click at [144, 194] on button "1" at bounding box center [144, 191] width 13 height 13
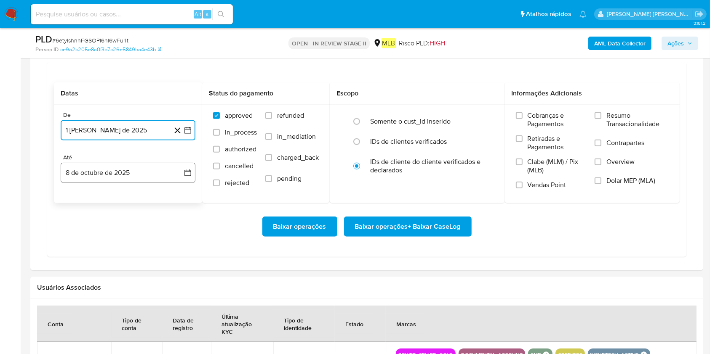
click at [142, 173] on button "8 de octubre de 2025" at bounding box center [128, 173] width 135 height 20
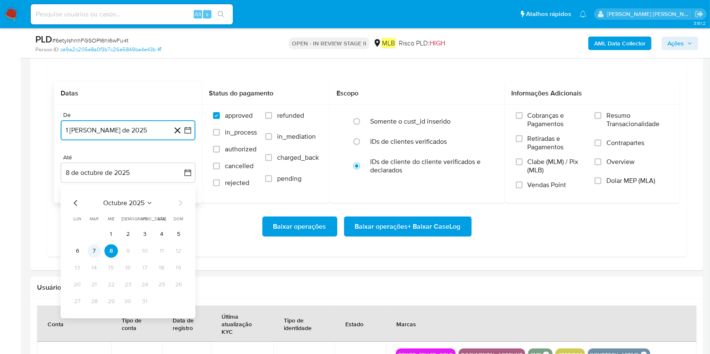
click at [94, 250] on button "7" at bounding box center [94, 251] width 13 height 13
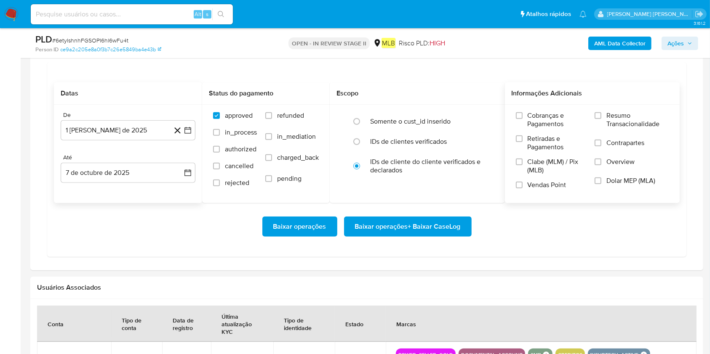
click at [538, 112] on span "Resumo Transacionalidade" at bounding box center [637, 120] width 62 height 17
click at [538, 112] on input "Resumo Transacionalidade" at bounding box center [597, 115] width 7 height 7
click at [400, 226] on span "Baixar operações + Baixar CaseLog" at bounding box center [408, 227] width 106 height 19
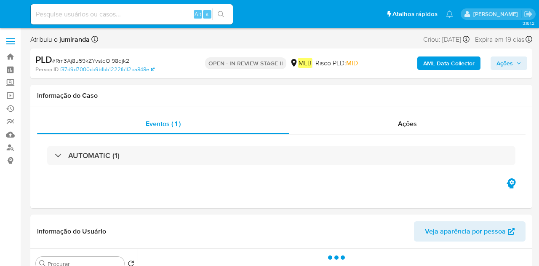
select select "10"
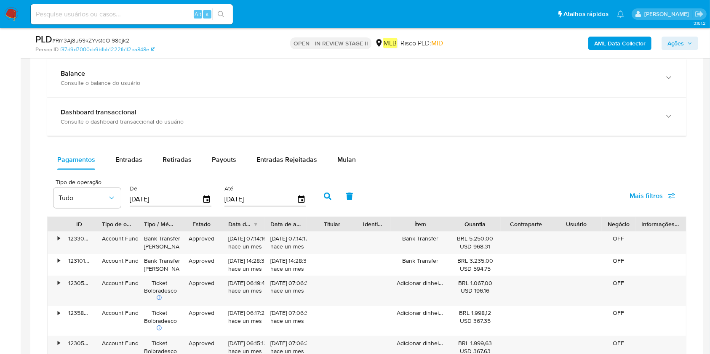
scroll to position [673, 0]
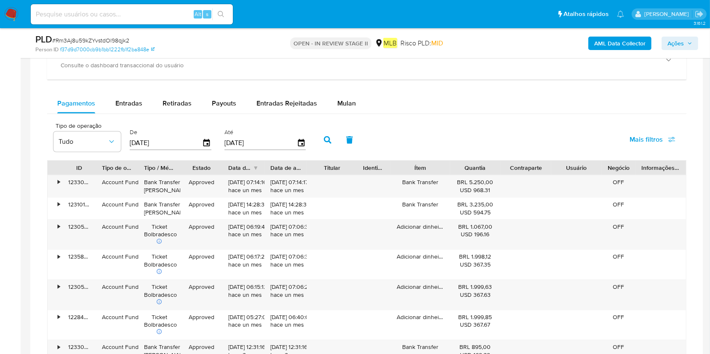
click at [344, 88] on div "Balance Consulte o balance do usuário Dashboard transaccional Consulte o dashbo…" at bounding box center [366, 228] width 639 height 450
click at [341, 96] on div "Mulan" at bounding box center [346, 103] width 19 height 20
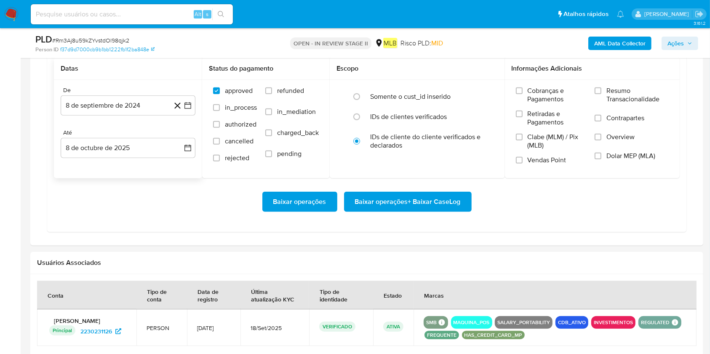
scroll to position [785, 0]
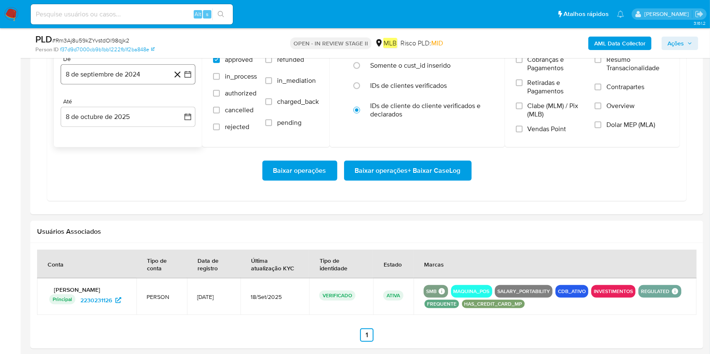
click at [117, 72] on button "8 de septiembre de 2024" at bounding box center [128, 74] width 135 height 20
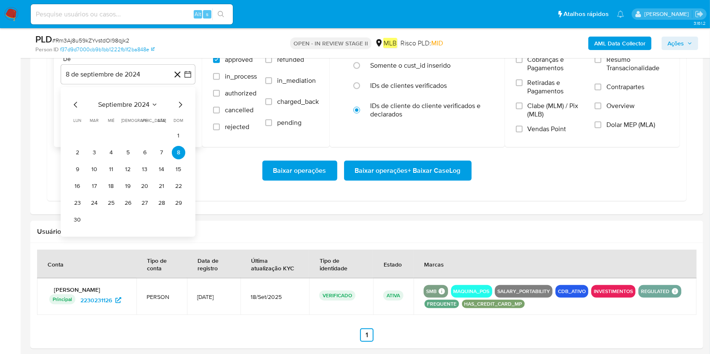
click at [125, 106] on span "septiembre 2024" at bounding box center [123, 105] width 51 height 8
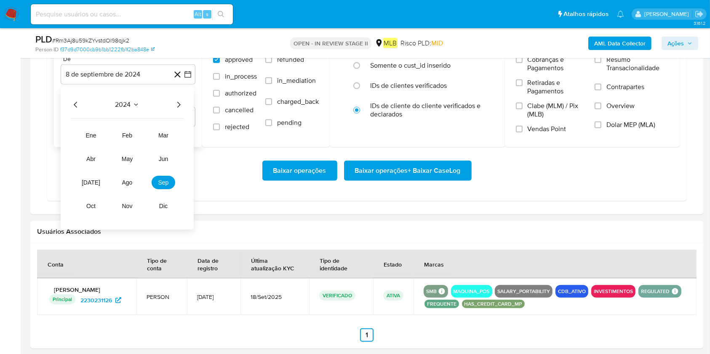
click at [180, 104] on icon "Año siguiente" at bounding box center [178, 105] width 3 height 6
click at [128, 179] on span "ago" at bounding box center [127, 182] width 11 height 7
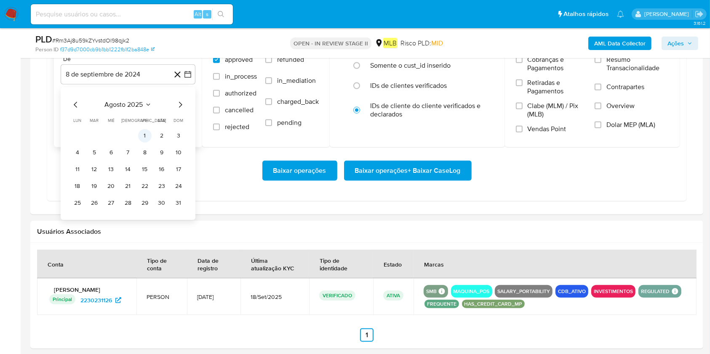
click at [144, 130] on button "1" at bounding box center [144, 135] width 13 height 13
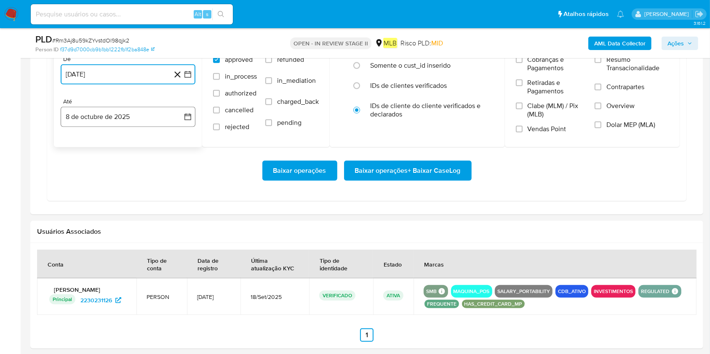
click at [139, 117] on button "8 de octubre de 2025" at bounding box center [128, 117] width 135 height 20
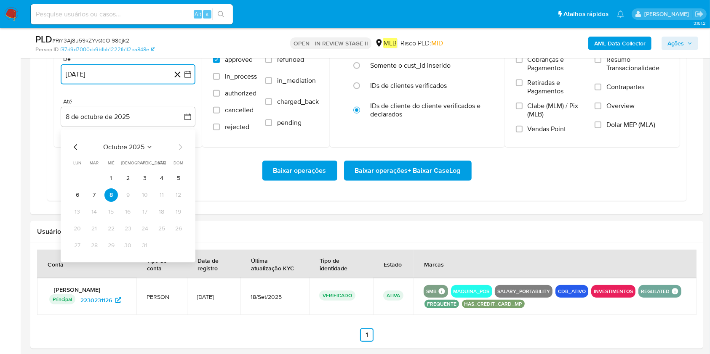
drag, startPoint x: 91, startPoint y: 192, endPoint x: 111, endPoint y: 188, distance: 20.2
click at [91, 191] on button "7" at bounding box center [94, 195] width 13 height 13
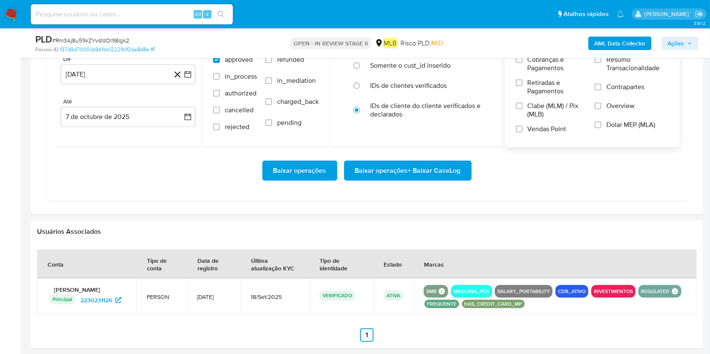
click at [538, 61] on span "Resumo Transacionalidade" at bounding box center [637, 64] width 62 height 17
click at [538, 61] on input "Resumo Transacionalidade" at bounding box center [597, 59] width 7 height 7
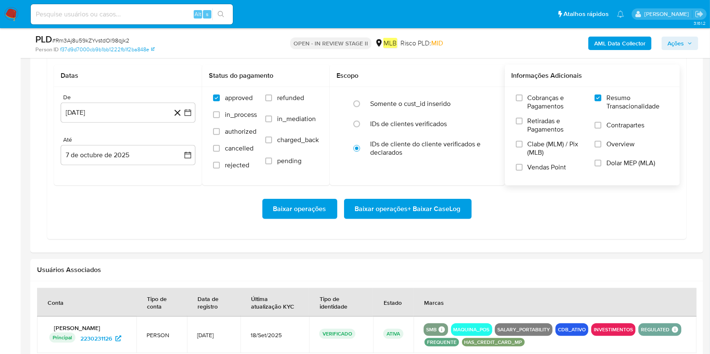
scroll to position [729, 0]
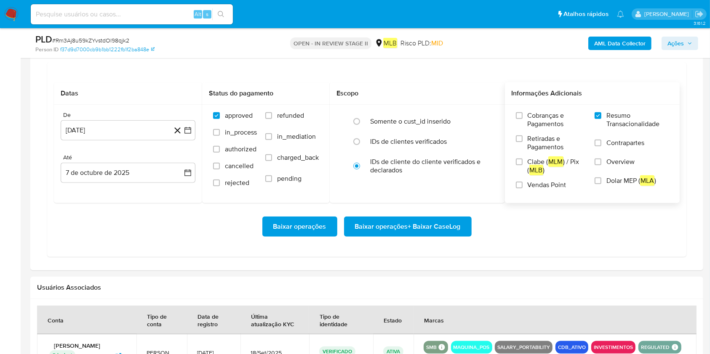
click at [384, 224] on span "Baixar operações + Baixar CaseLog" at bounding box center [408, 227] width 106 height 19
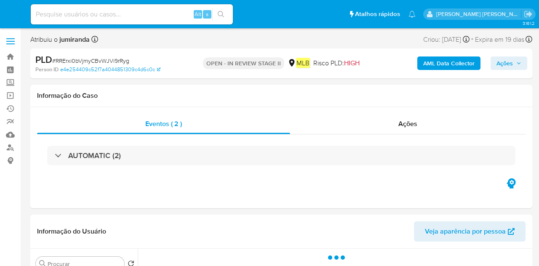
select select "10"
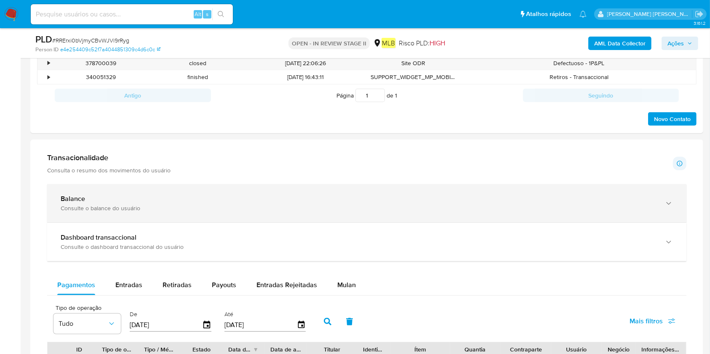
scroll to position [505, 0]
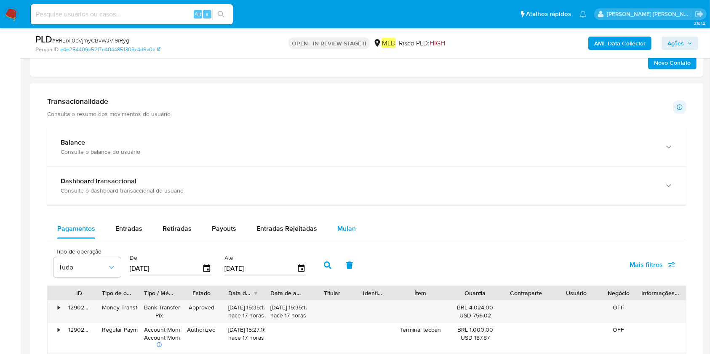
click at [329, 226] on button "Mulan" at bounding box center [346, 229] width 39 height 20
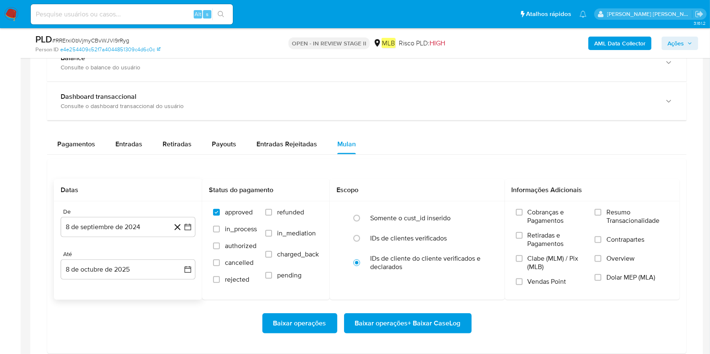
scroll to position [673, 0]
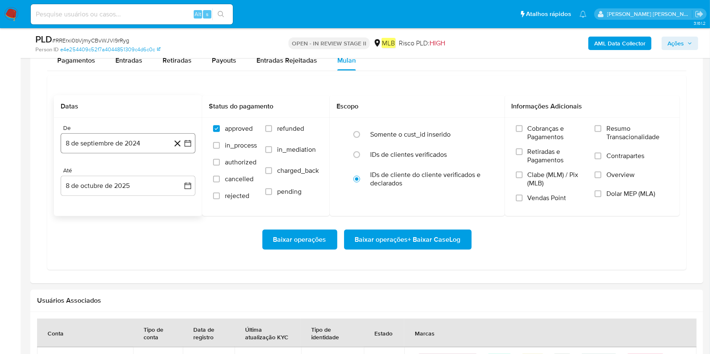
click at [150, 144] on button "8 de septiembre de 2024" at bounding box center [128, 143] width 135 height 20
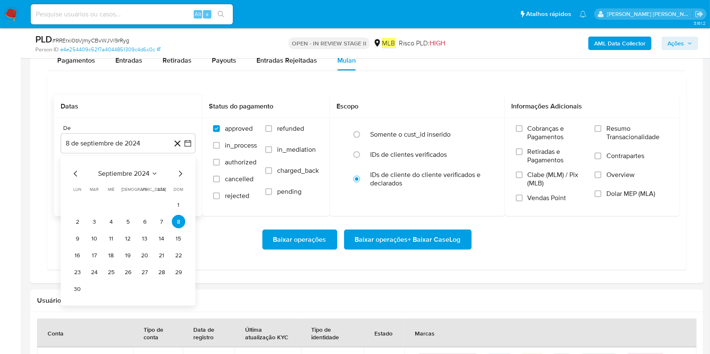
click at [134, 178] on span "septiembre 2024" at bounding box center [123, 174] width 51 height 8
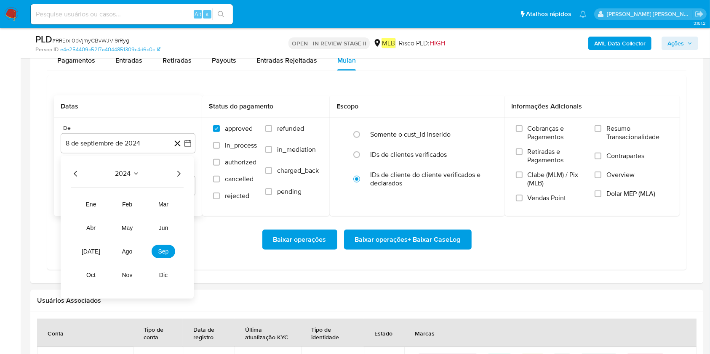
click at [175, 174] on icon "Año siguiente" at bounding box center [178, 174] width 10 height 10
click at [133, 251] on button "ago" at bounding box center [127, 251] width 24 height 13
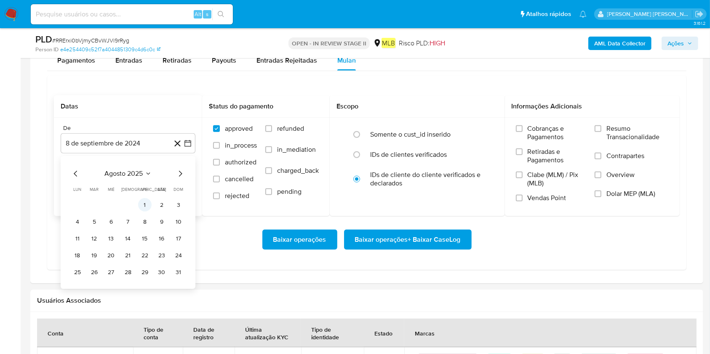
click at [146, 202] on button "1" at bounding box center [144, 205] width 13 height 13
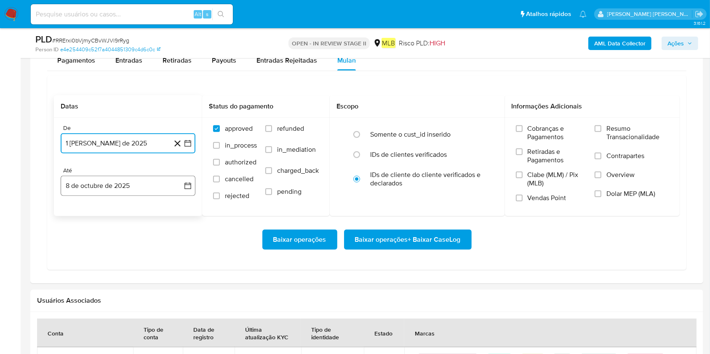
click at [149, 188] on button "8 de octubre de 2025" at bounding box center [128, 186] width 135 height 20
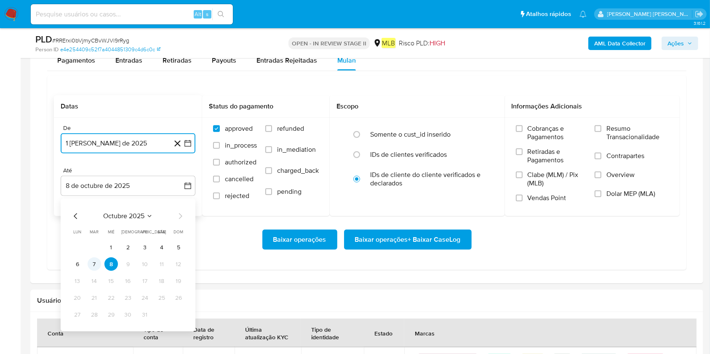
click at [99, 265] on button "7" at bounding box center [94, 264] width 13 height 13
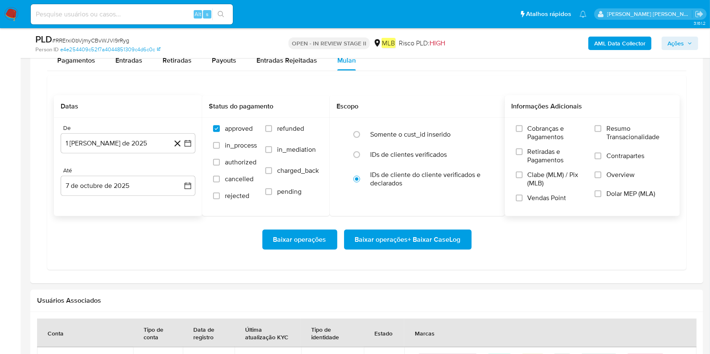
click at [538, 133] on span "Resumo Transacionalidade" at bounding box center [637, 133] width 62 height 17
click at [538, 132] on input "Resumo Transacionalidade" at bounding box center [597, 128] width 7 height 7
click at [412, 237] on span "Baixar operações + Baixar CaseLog" at bounding box center [408, 240] width 106 height 19
